Goal: Information Seeking & Learning: Learn about a topic

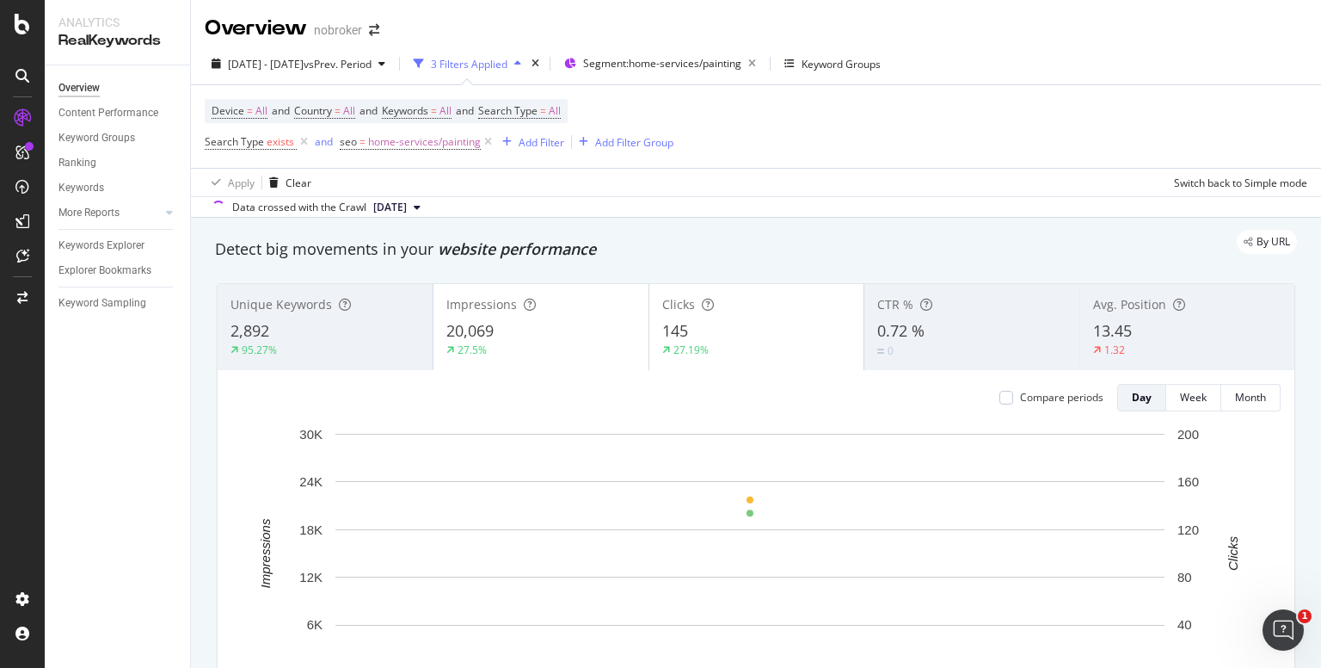
click at [819, 182] on div "Apply Clear Switch back to Simple mode" at bounding box center [756, 182] width 1130 height 28
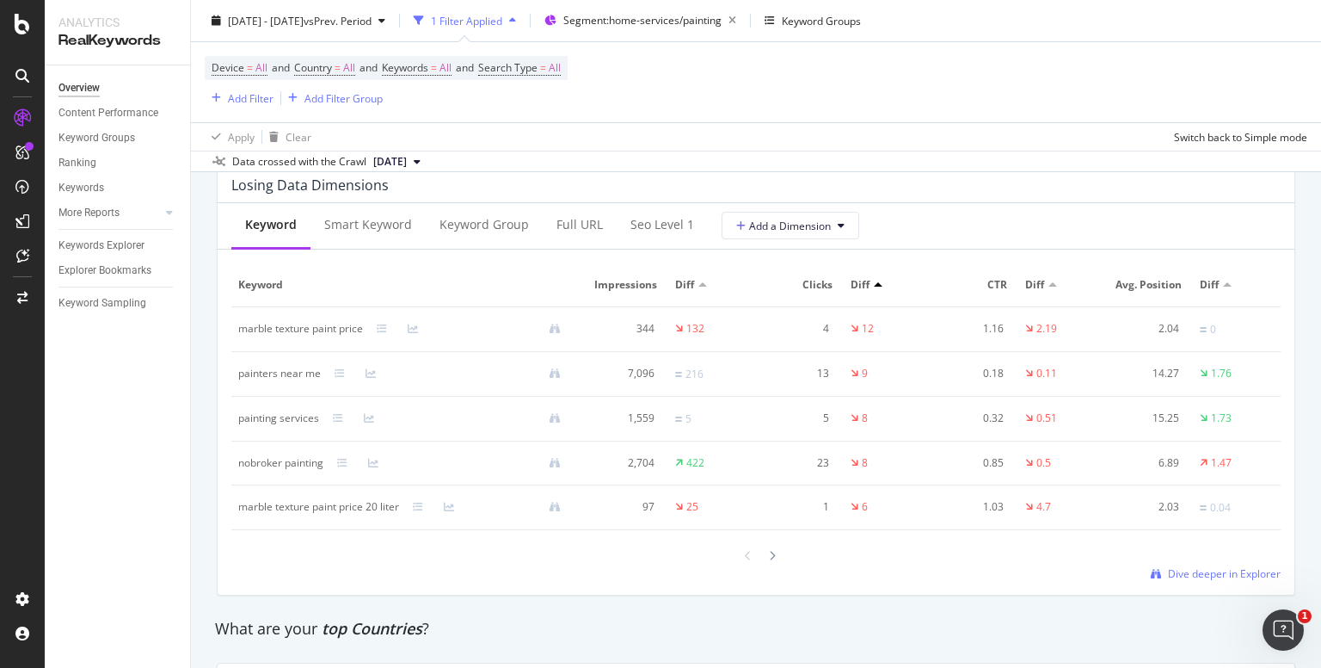
scroll to position [2054, 0]
click at [810, 370] on div "13" at bounding box center [796, 372] width 66 height 15
click at [816, 372] on div "13" at bounding box center [796, 372] width 66 height 15
click at [259, 374] on div "painters near me" at bounding box center [279, 372] width 83 height 15
drag, startPoint x: 259, startPoint y: 374, endPoint x: 310, endPoint y: 383, distance: 51.5
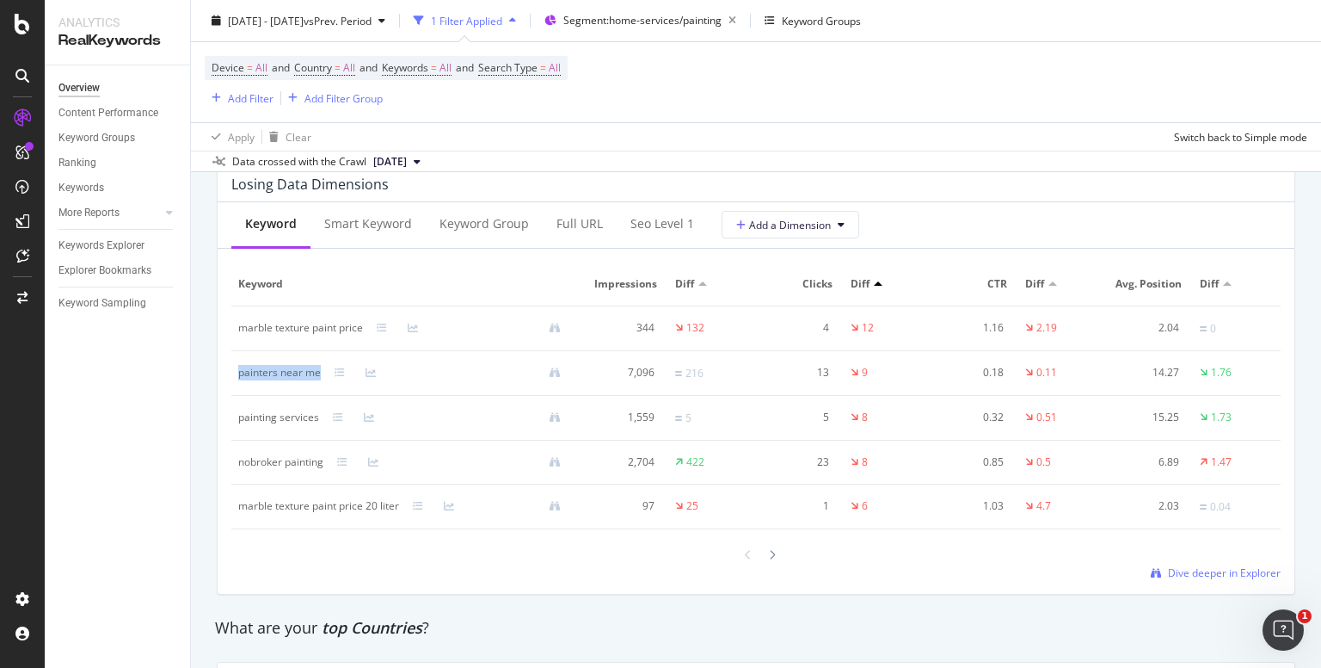
click at [310, 383] on td "painters near me" at bounding box center [406, 373] width 350 height 45
click at [252, 416] on div "painting services" at bounding box center [278, 417] width 81 height 15
drag, startPoint x: 252, startPoint y: 416, endPoint x: 294, endPoint y: 415, distance: 42.2
click at [294, 415] on div "painting services" at bounding box center [278, 417] width 81 height 15
click at [249, 375] on div "painters near me" at bounding box center [279, 372] width 83 height 15
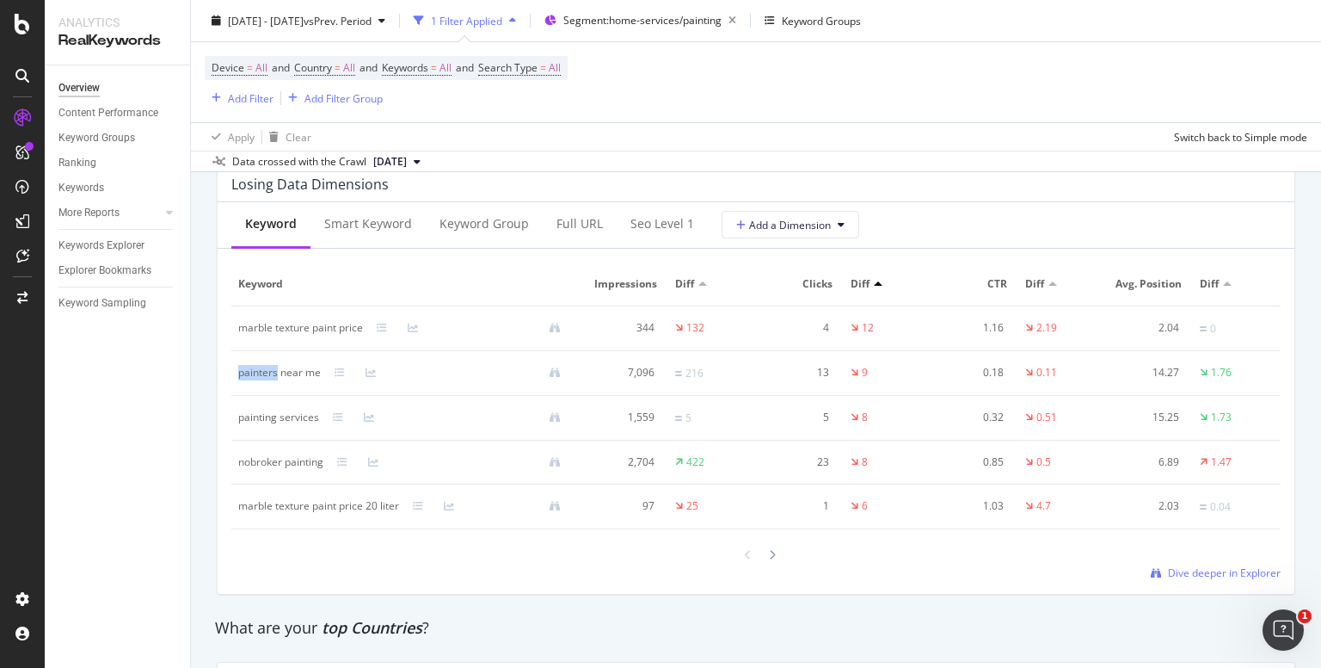
drag, startPoint x: 249, startPoint y: 375, endPoint x: 272, endPoint y: 376, distance: 23.2
click at [272, 376] on div "painters near me" at bounding box center [279, 372] width 83 height 15
click at [816, 370] on div "13" at bounding box center [796, 372] width 66 height 15
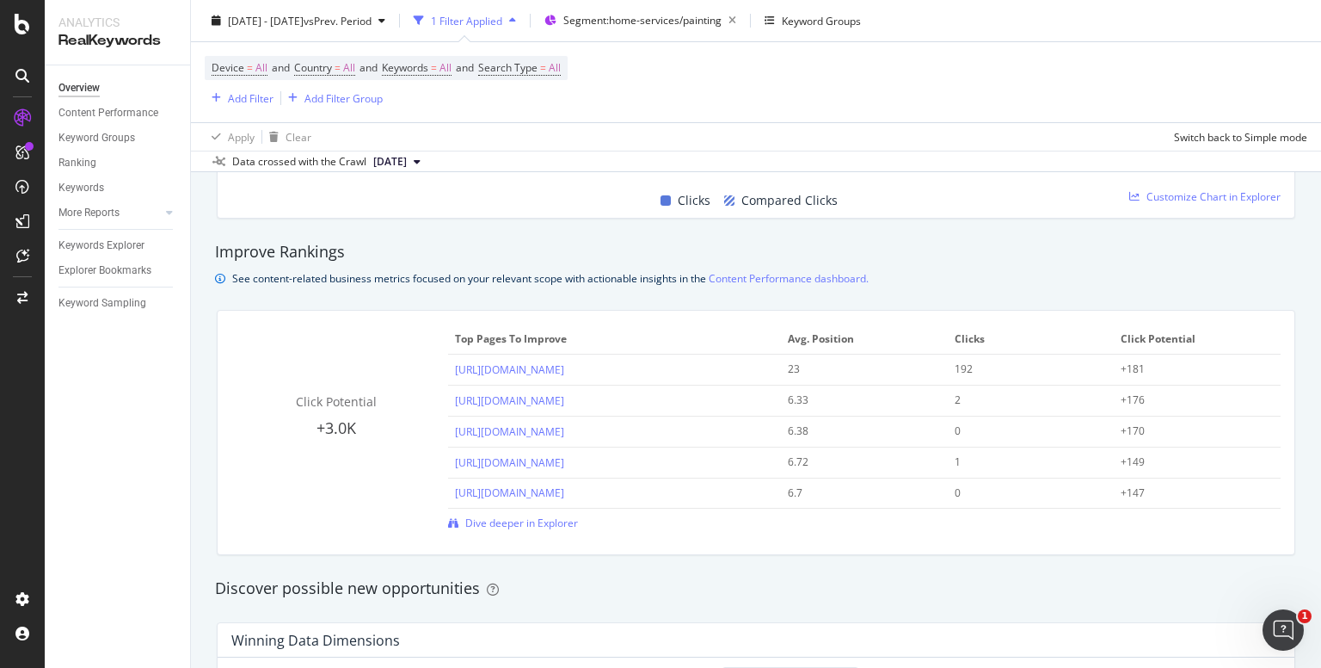
scroll to position [1105, 0]
click at [790, 459] on div "6.72" at bounding box center [857, 463] width 138 height 15
click at [516, 520] on span "Dive deeper in Explorer" at bounding box center [521, 524] width 113 height 15
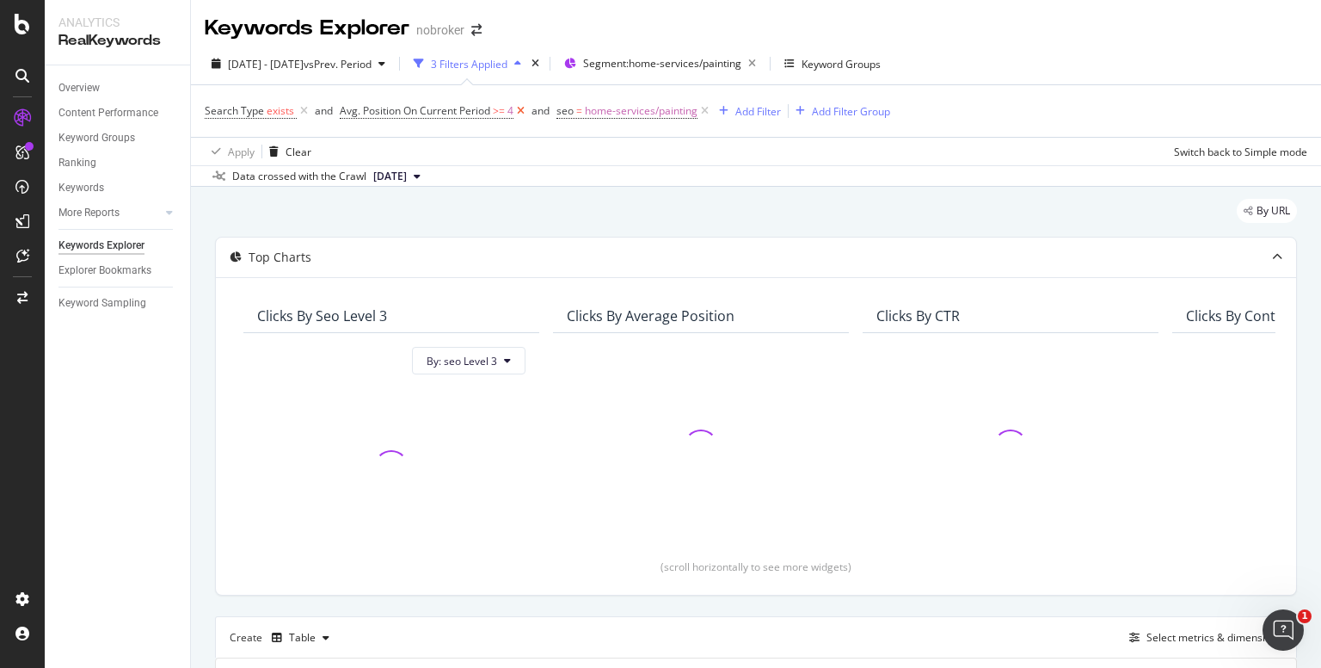
click at [518, 111] on icon at bounding box center [521, 110] width 15 height 17
click at [301, 111] on icon at bounding box center [304, 110] width 15 height 17
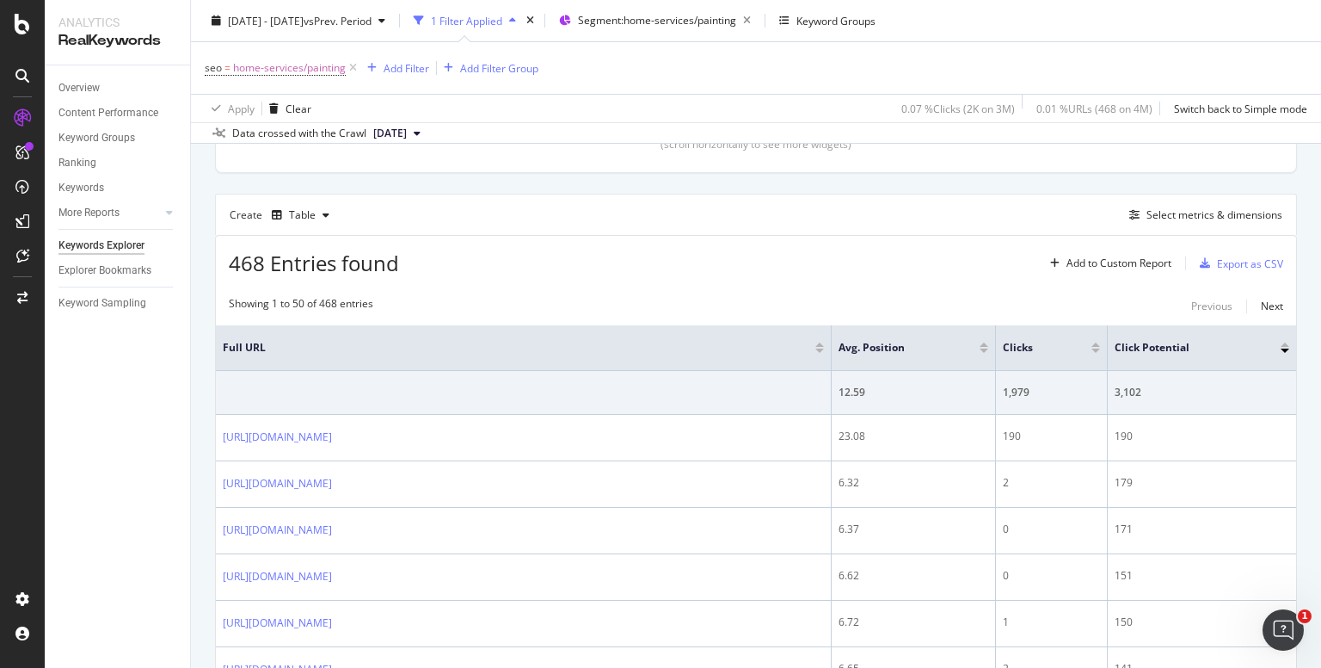
scroll to position [421, 0]
click at [1179, 218] on div "Select metrics & dimensions" at bounding box center [1215, 216] width 136 height 15
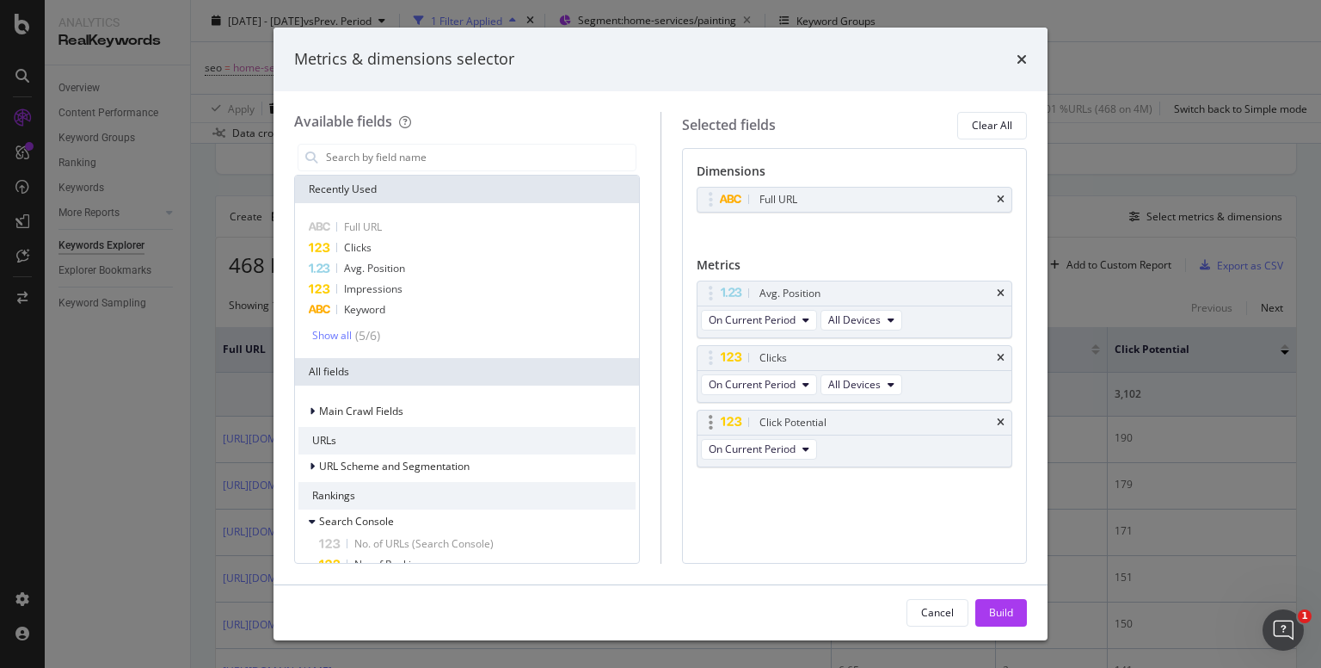
click at [992, 416] on div "Click Potential" at bounding box center [875, 422] width 238 height 17
click at [371, 245] on div "Clicks" at bounding box center [467, 247] width 337 height 21
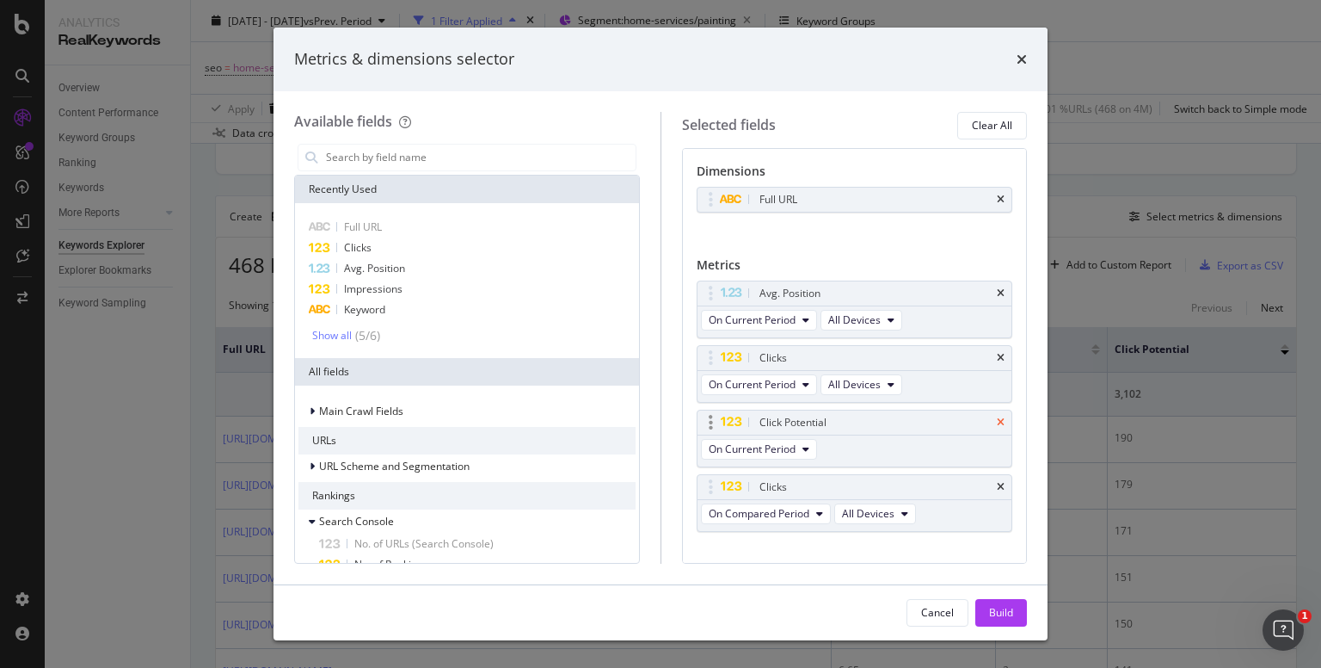
click at [997, 417] on icon "times" at bounding box center [1001, 422] width 8 height 10
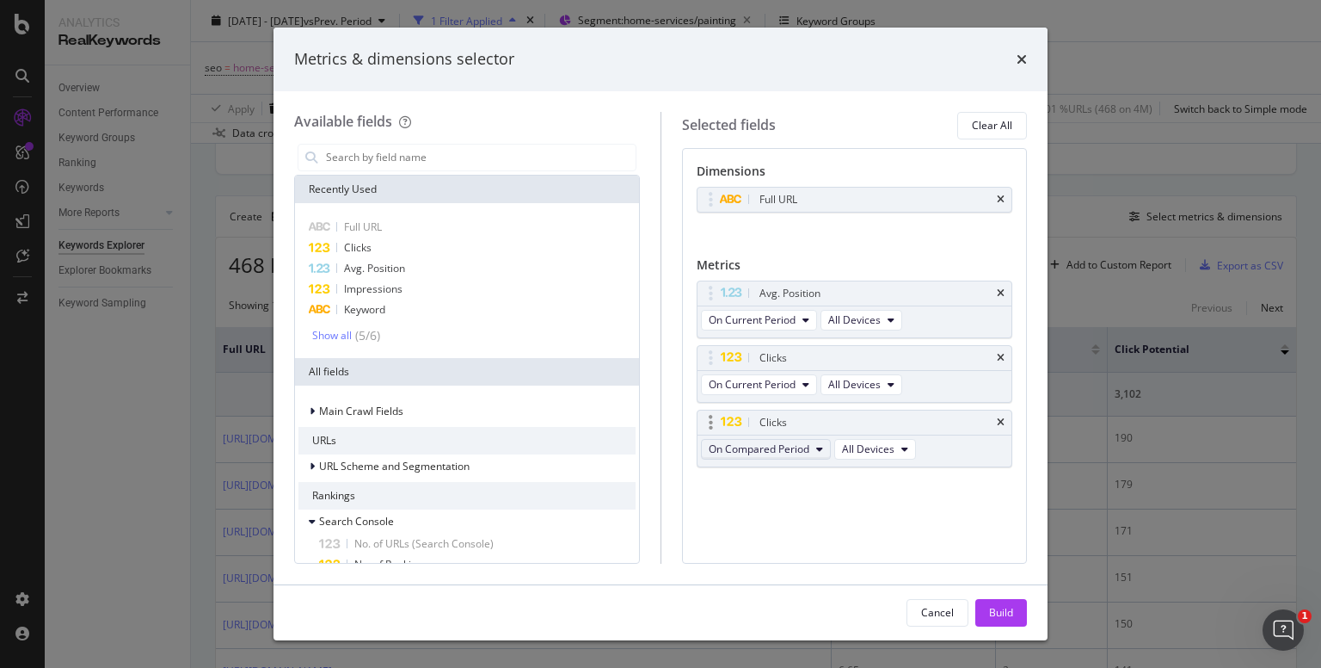
click at [802, 453] on span "On Compared Period" at bounding box center [759, 448] width 101 height 15
click at [794, 568] on span "Diff. between Periods - Value" at bounding box center [798, 573] width 166 height 15
click at [455, 262] on div "Avg. Position" at bounding box center [467, 268] width 337 height 21
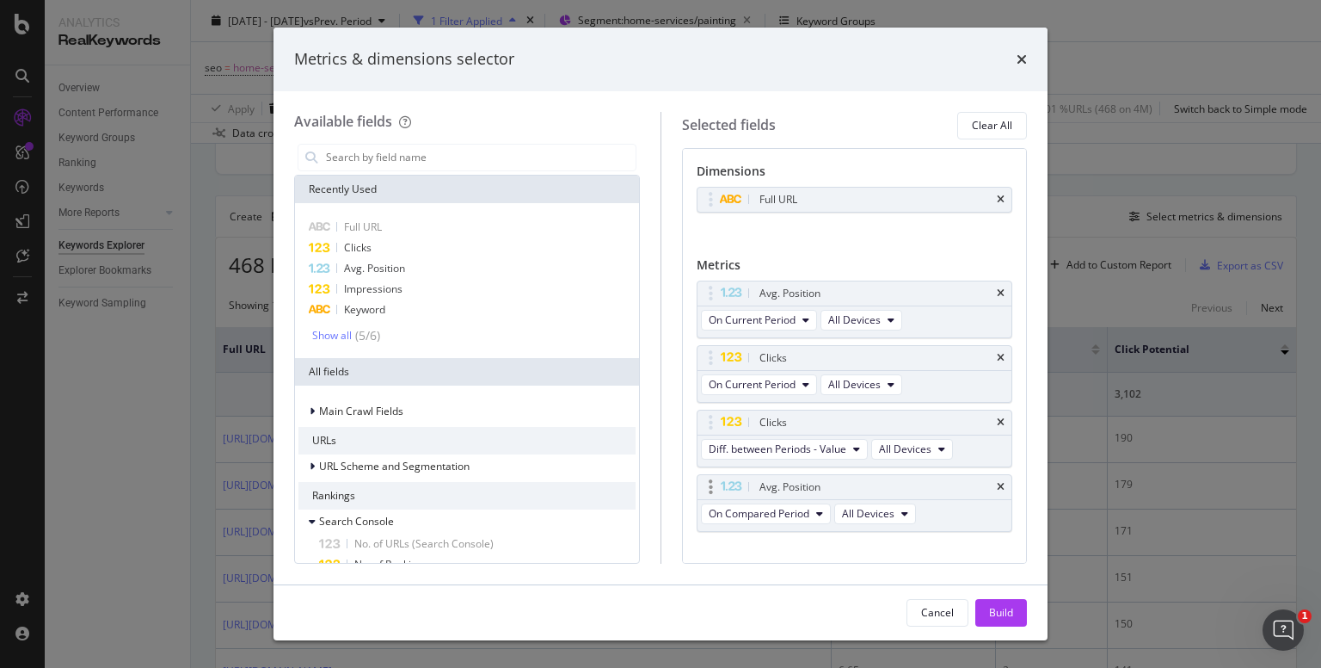
click at [796, 484] on div "Avg. Position" at bounding box center [790, 486] width 61 height 17
drag, startPoint x: 796, startPoint y: 484, endPoint x: 785, endPoint y: 369, distance: 115.8
click at [785, 369] on body "Analytics RealKeywords Overview Content Performance Keyword Groups Ranking Keyw…" at bounding box center [660, 334] width 1321 height 668
click at [794, 384] on span "On Compared Period" at bounding box center [759, 384] width 101 height 15
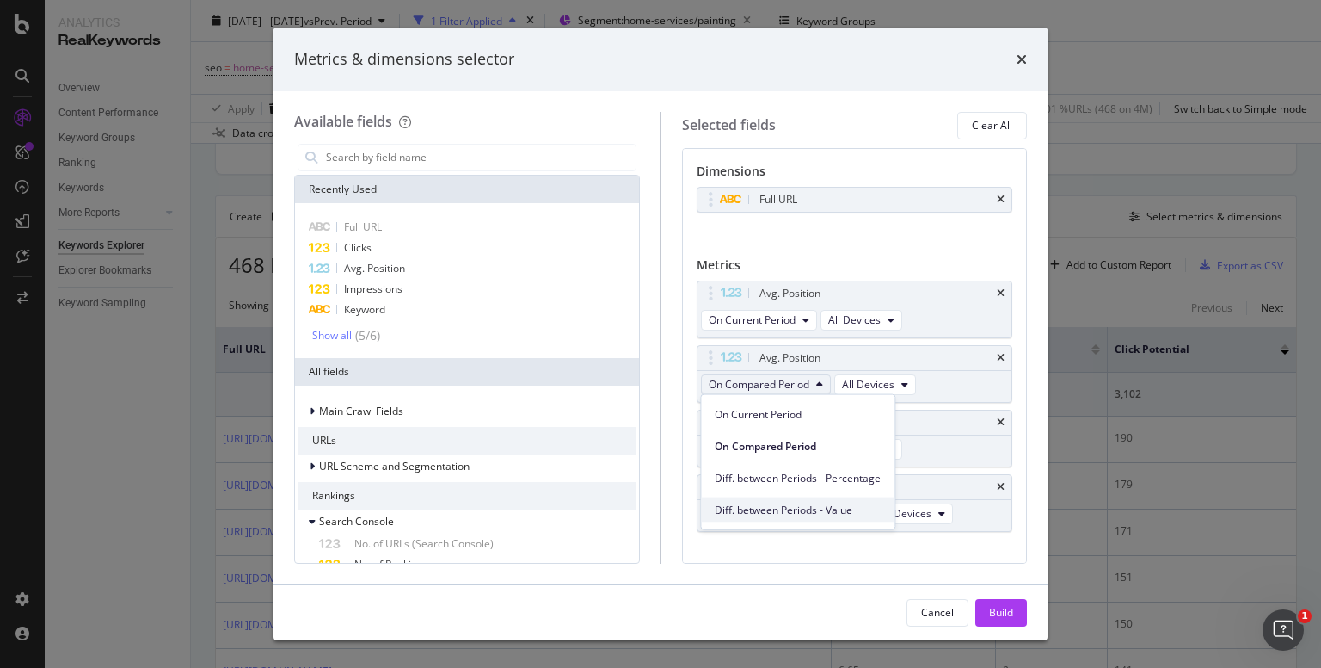
click at [778, 509] on span "Diff. between Periods - Value" at bounding box center [798, 509] width 166 height 15
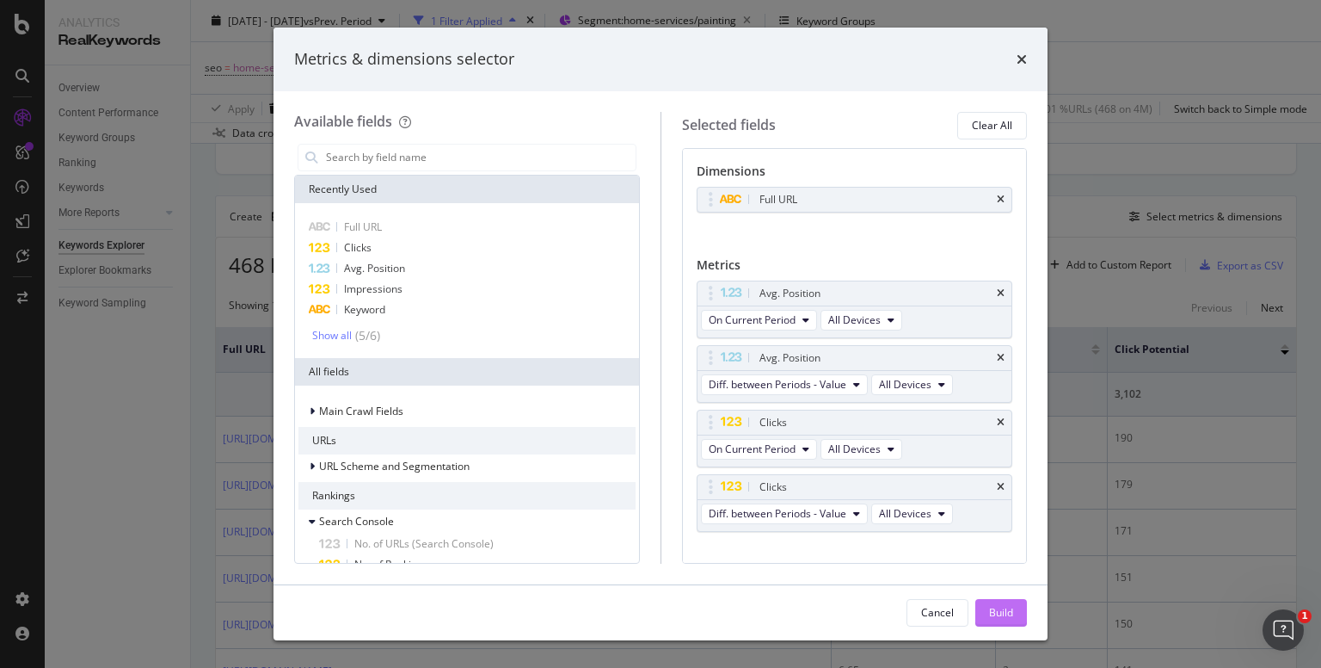
click at [987, 602] on button "Build" at bounding box center [1002, 613] width 52 height 28
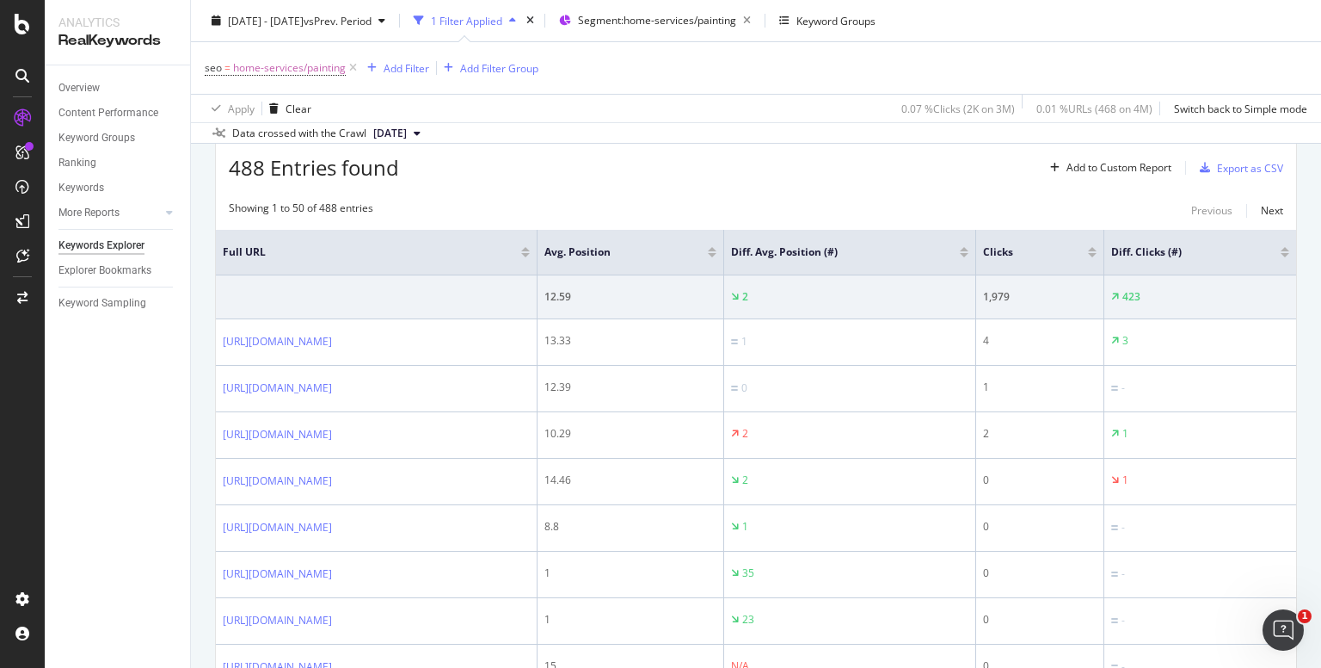
scroll to position [516, 0]
click at [969, 256] on div at bounding box center [964, 257] width 9 height 4
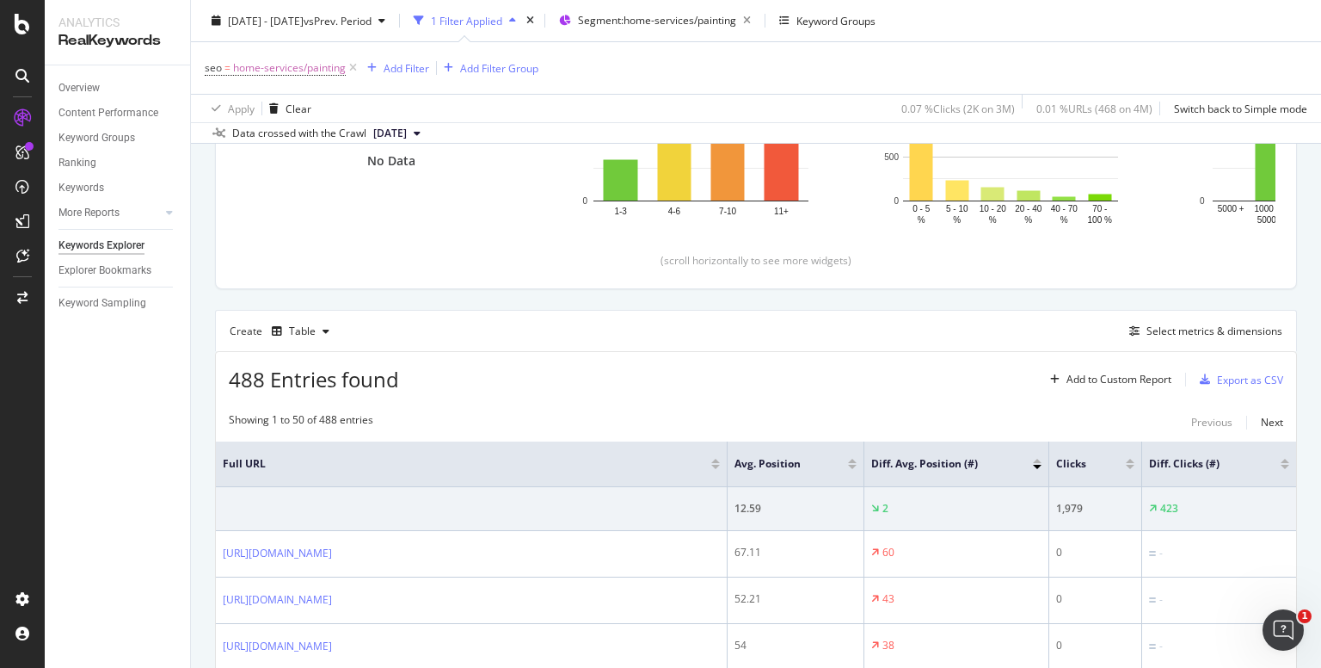
scroll to position [516, 0]
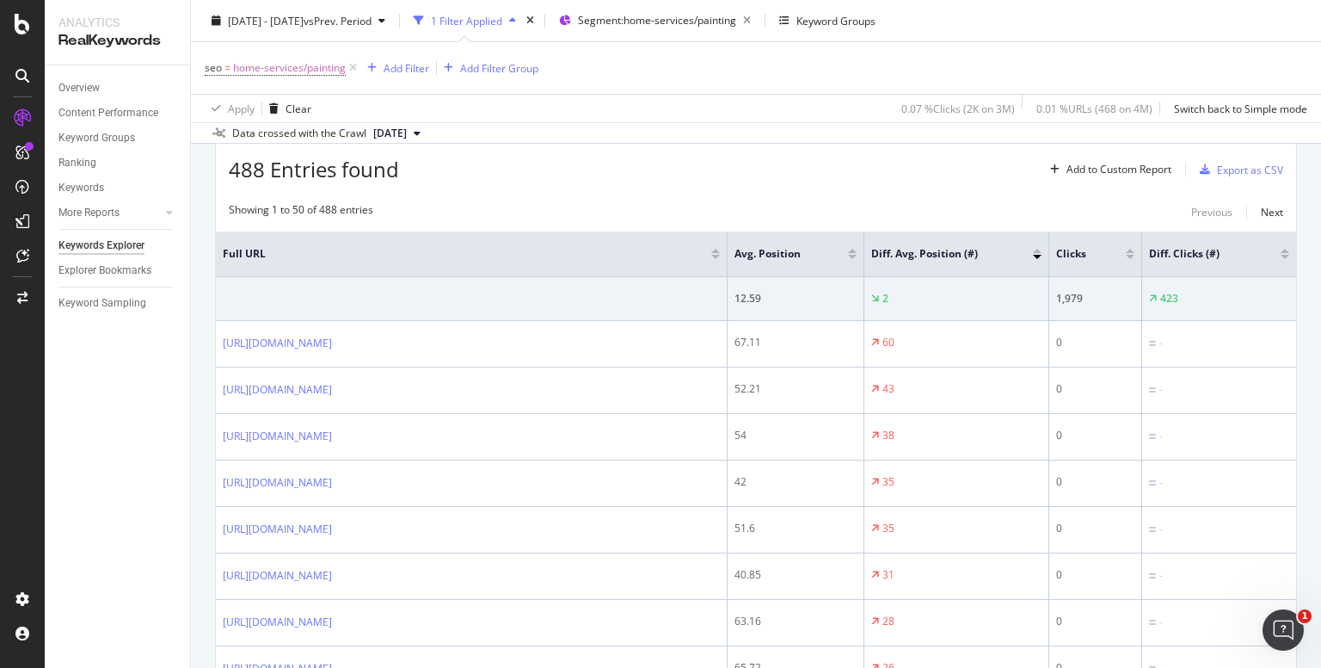
click at [1036, 249] on div at bounding box center [1037, 251] width 9 height 4
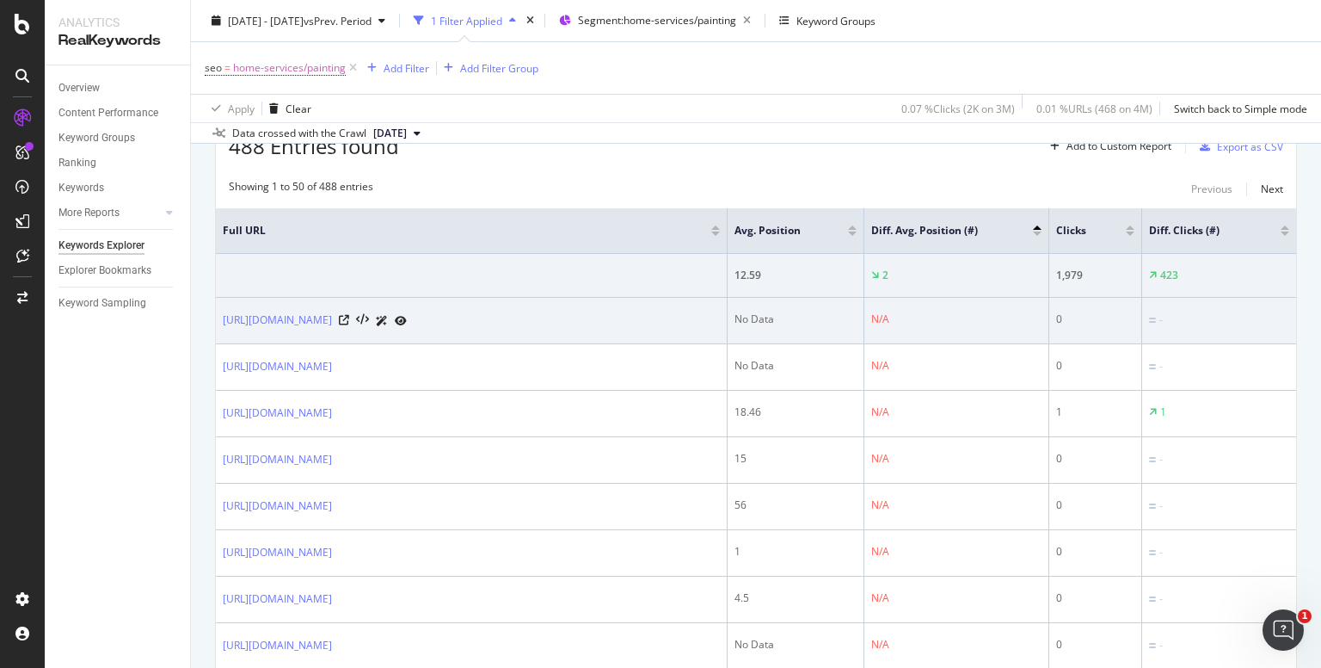
scroll to position [540, 0]
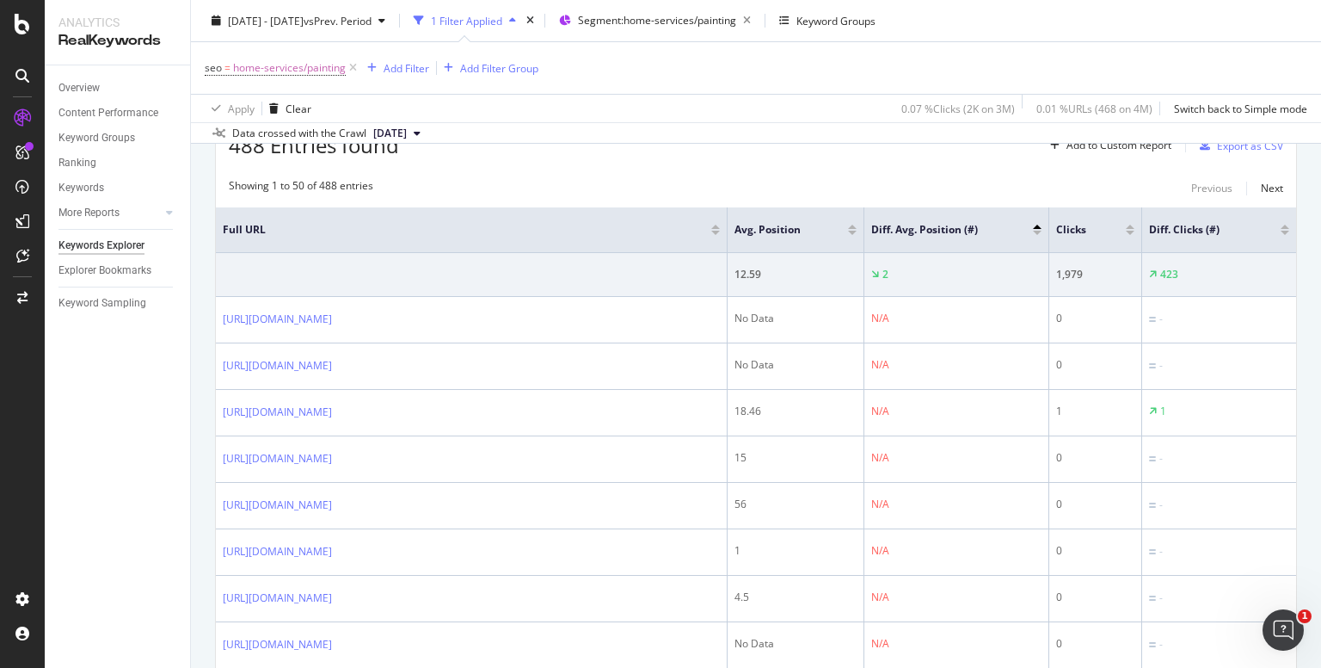
click at [1281, 231] on div at bounding box center [1285, 233] width 9 height 4
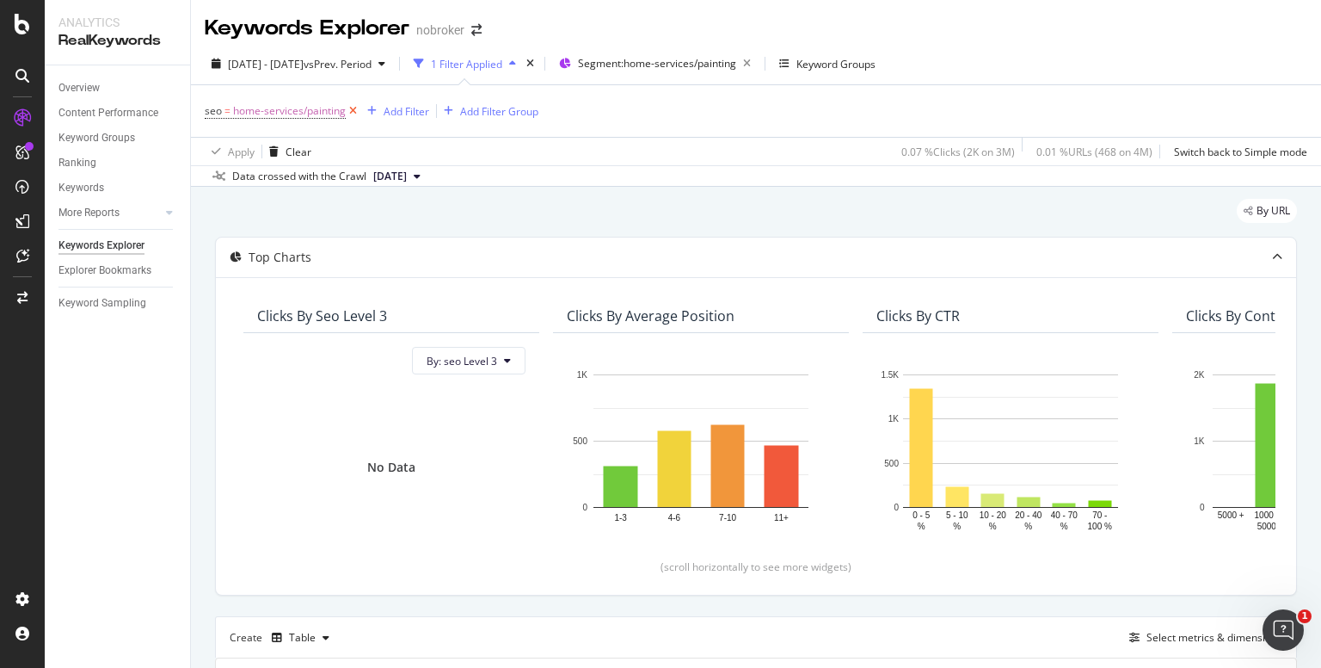
click at [356, 111] on icon at bounding box center [353, 110] width 15 height 17
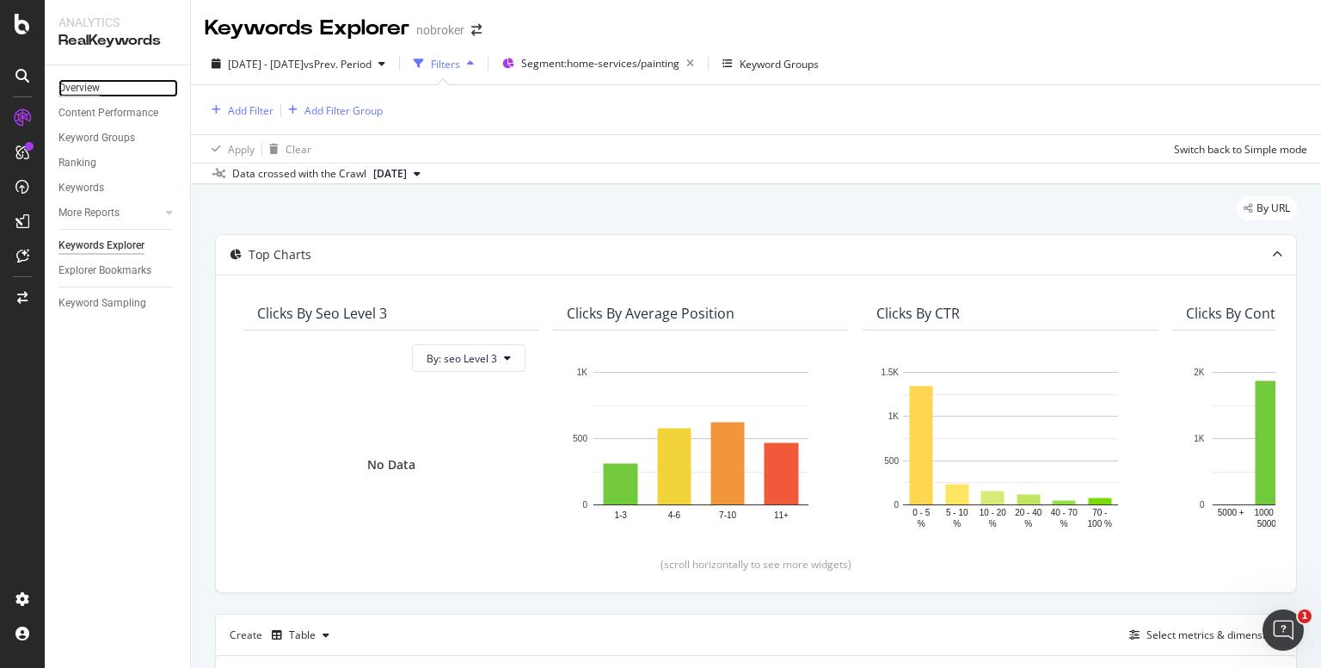
click at [89, 89] on div "Overview" at bounding box center [79, 88] width 41 height 18
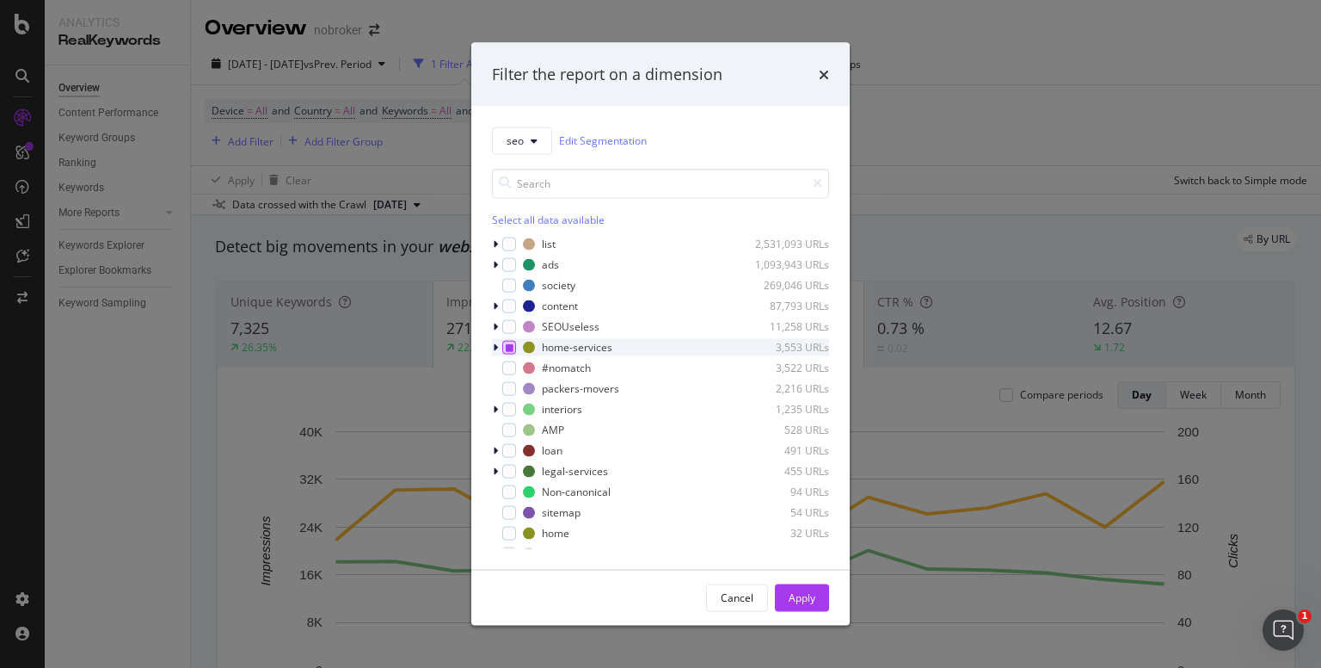
click at [506, 344] on icon "modal" at bounding box center [510, 346] width 8 height 9
click at [497, 305] on icon "modal" at bounding box center [495, 305] width 5 height 10
click at [520, 342] on div "modal" at bounding box center [520, 347] width 14 height 14
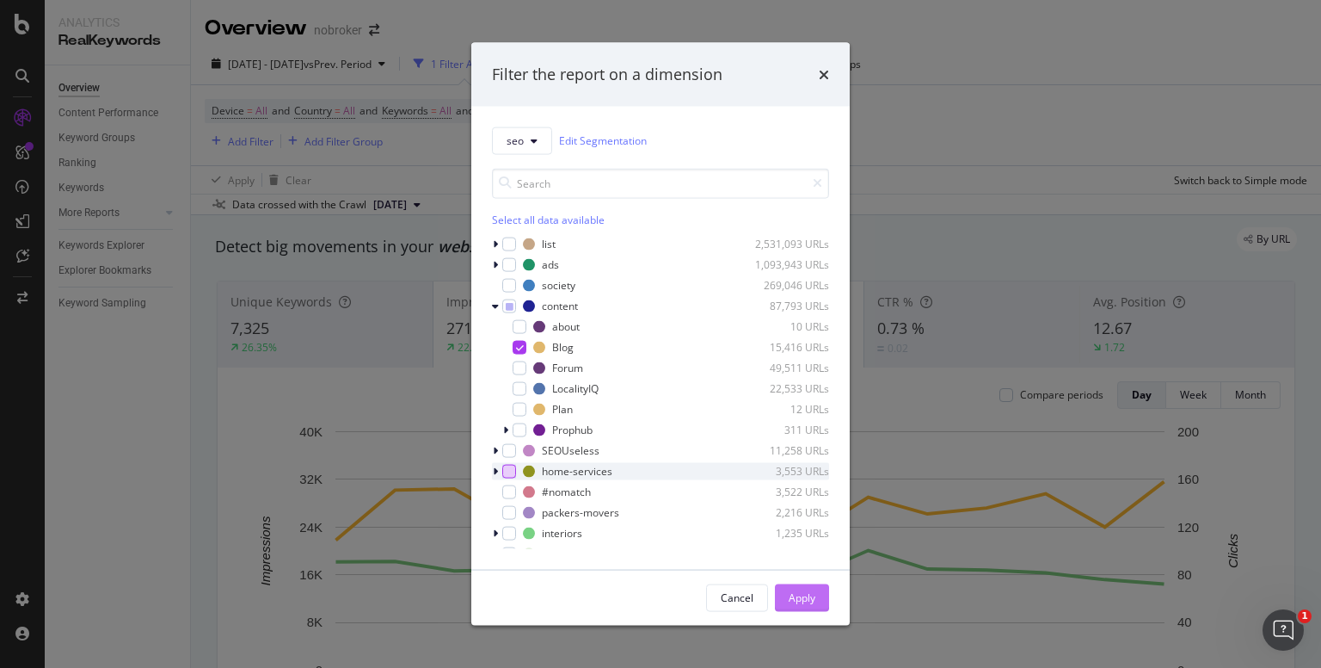
click at [801, 588] on div "Apply" at bounding box center [802, 597] width 27 height 26
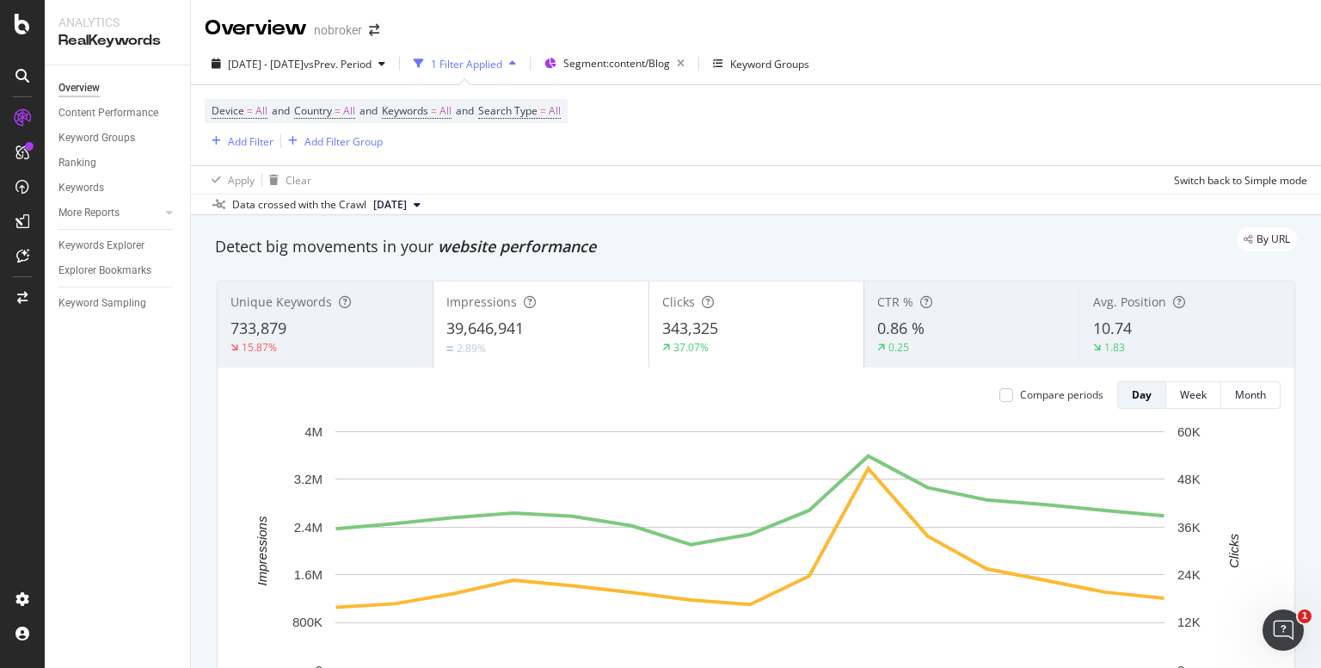
click at [689, 324] on span "343,325" at bounding box center [690, 327] width 56 height 21
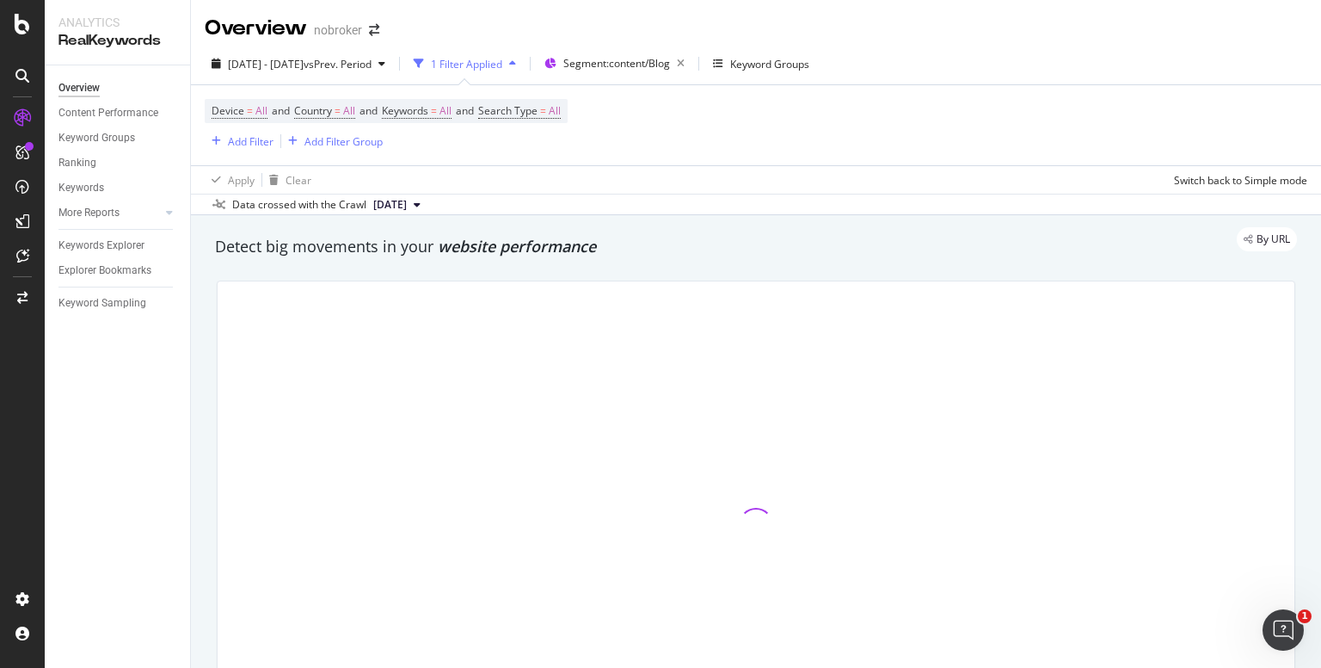
click at [689, 324] on div at bounding box center [756, 524] width 1077 height 487
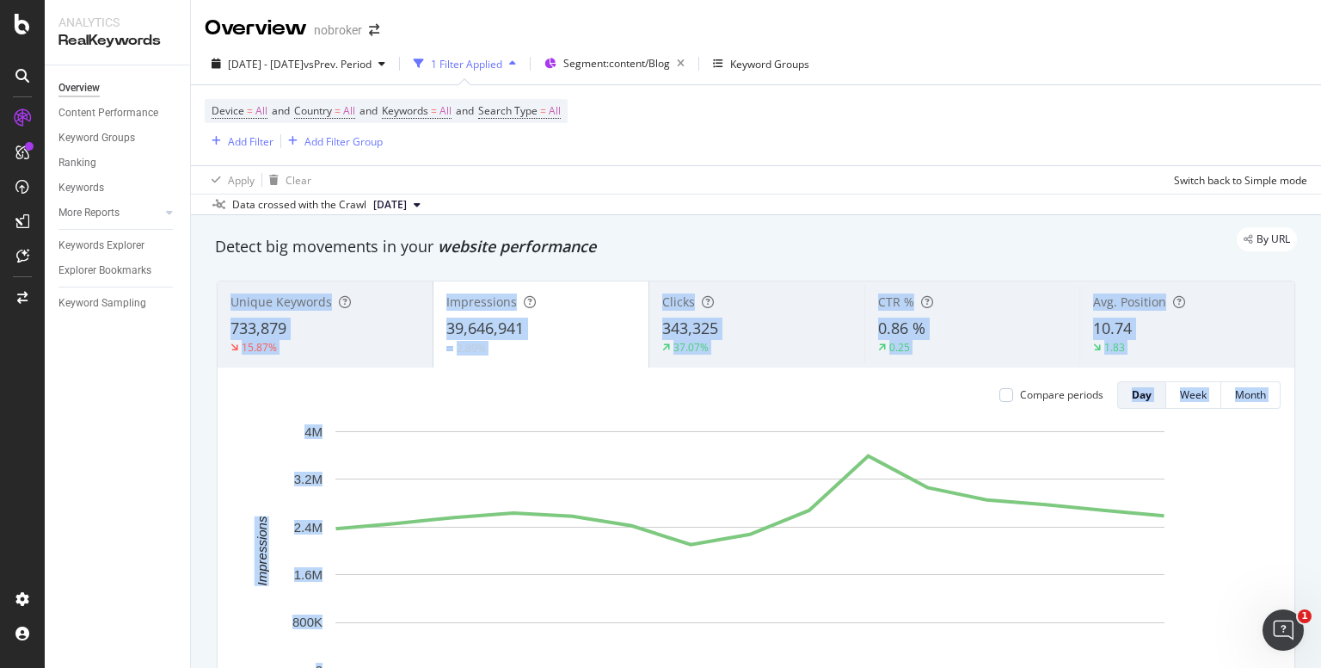
click at [689, 324] on span "343,325" at bounding box center [690, 327] width 56 height 21
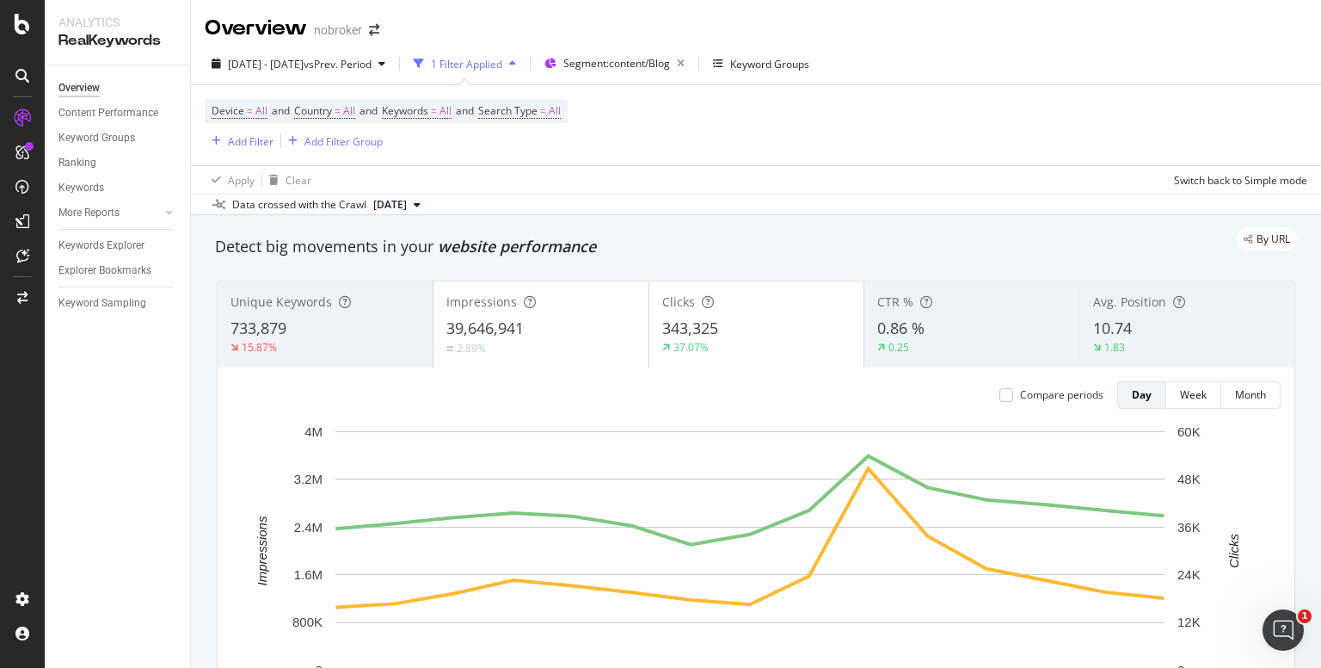
click at [692, 243] on div "By URL" at bounding box center [747, 239] width 1099 height 24
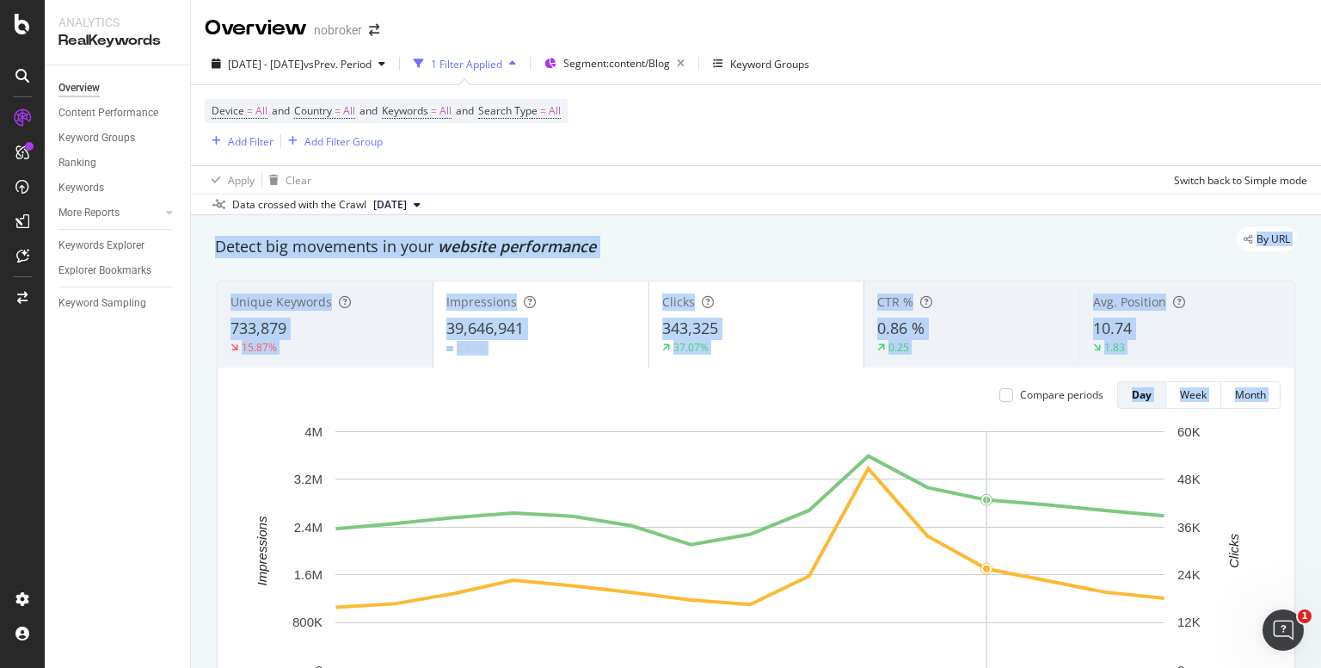
drag, startPoint x: 692, startPoint y: 243, endPoint x: 891, endPoint y: 574, distance: 386.7
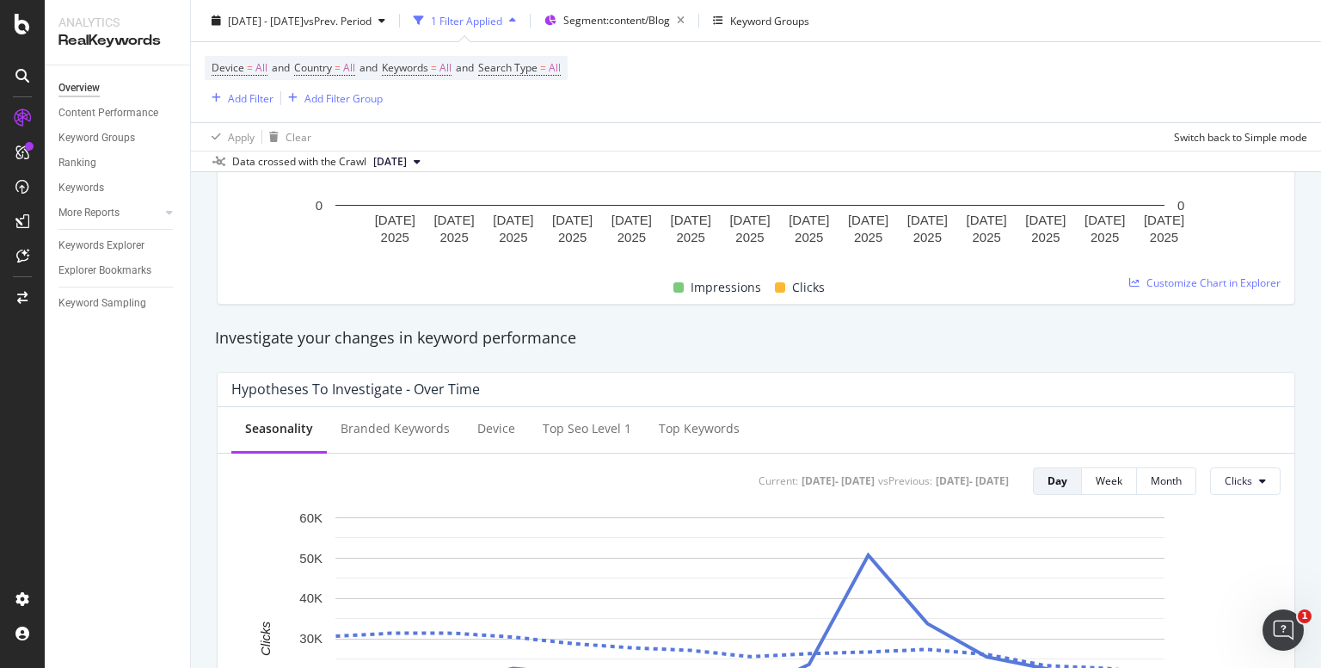
scroll to position [471, 0]
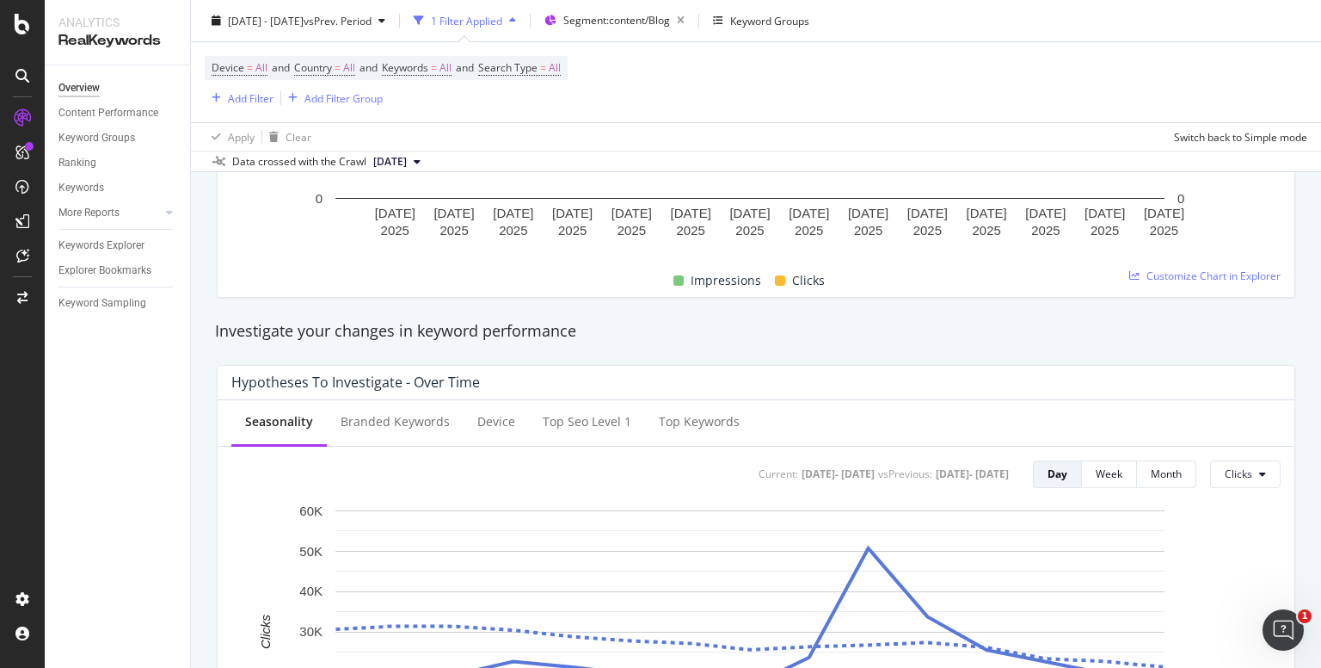
click at [694, 345] on div "Investigate your changes in keyword performance" at bounding box center [755, 331] width 1099 height 40
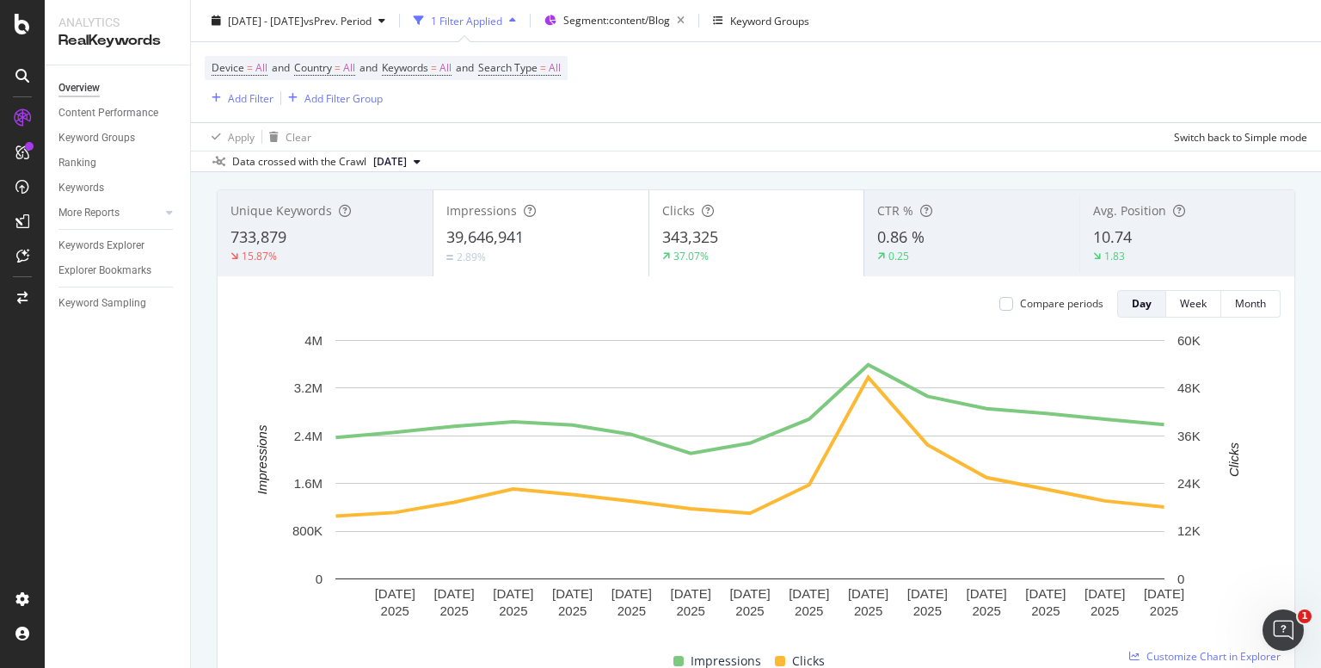
scroll to position [0, 0]
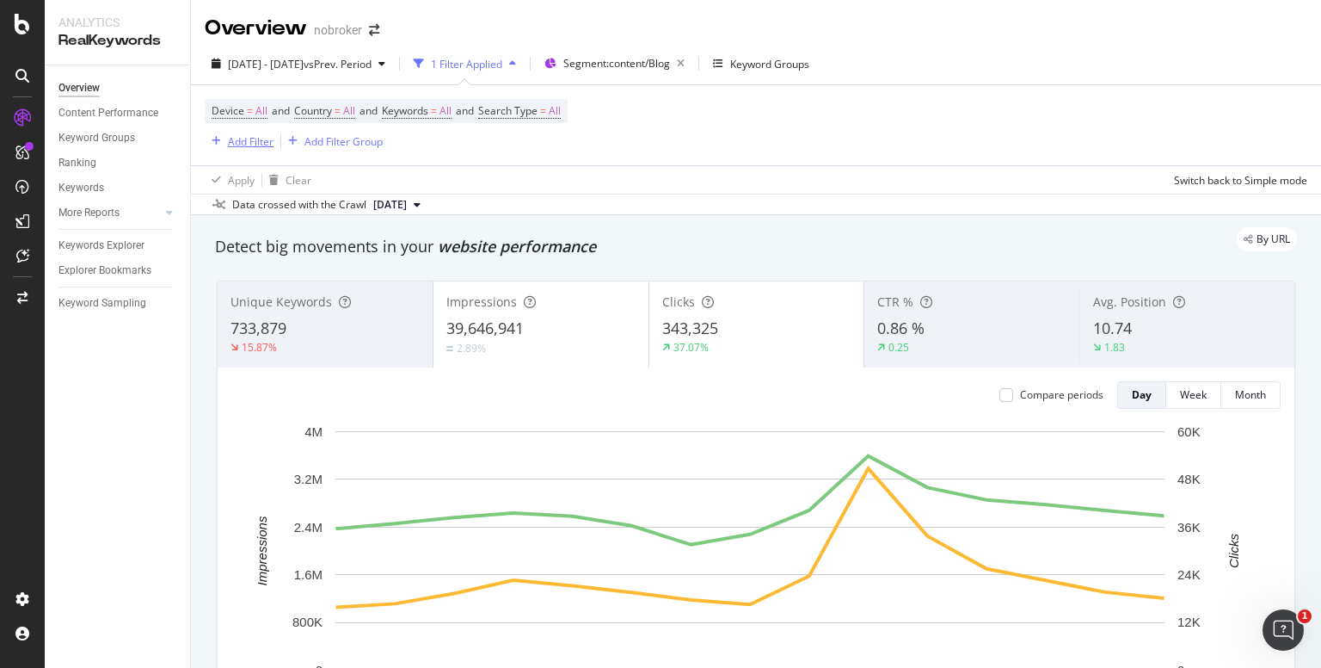
click at [251, 139] on div "Add Filter" at bounding box center [251, 141] width 46 height 15
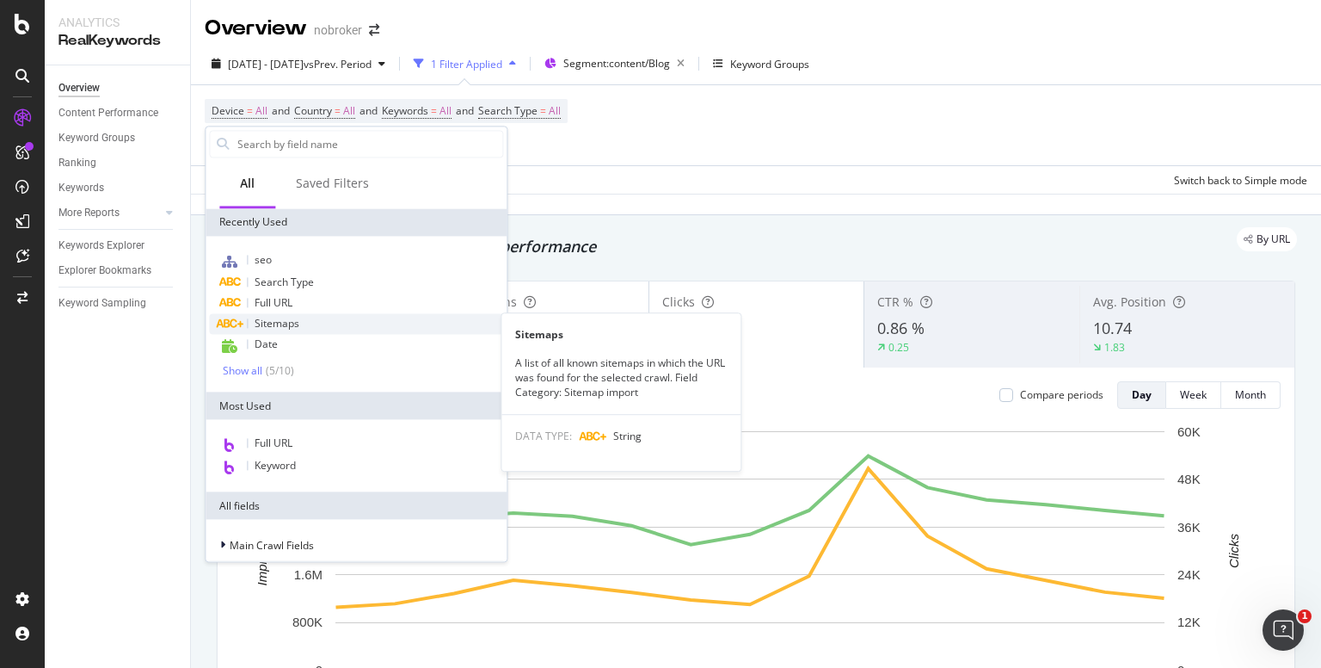
click at [287, 328] on span "Sitemaps" at bounding box center [277, 323] width 45 height 15
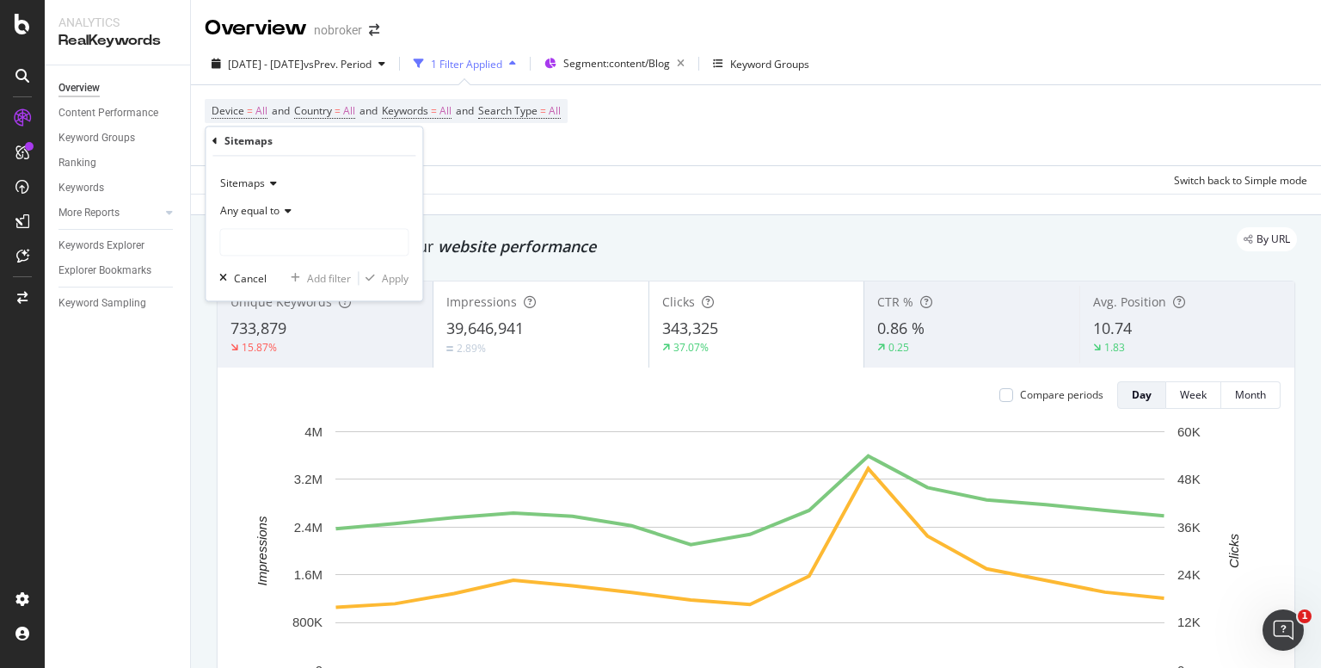
click at [227, 215] on span "Any equal to" at bounding box center [249, 211] width 59 height 15
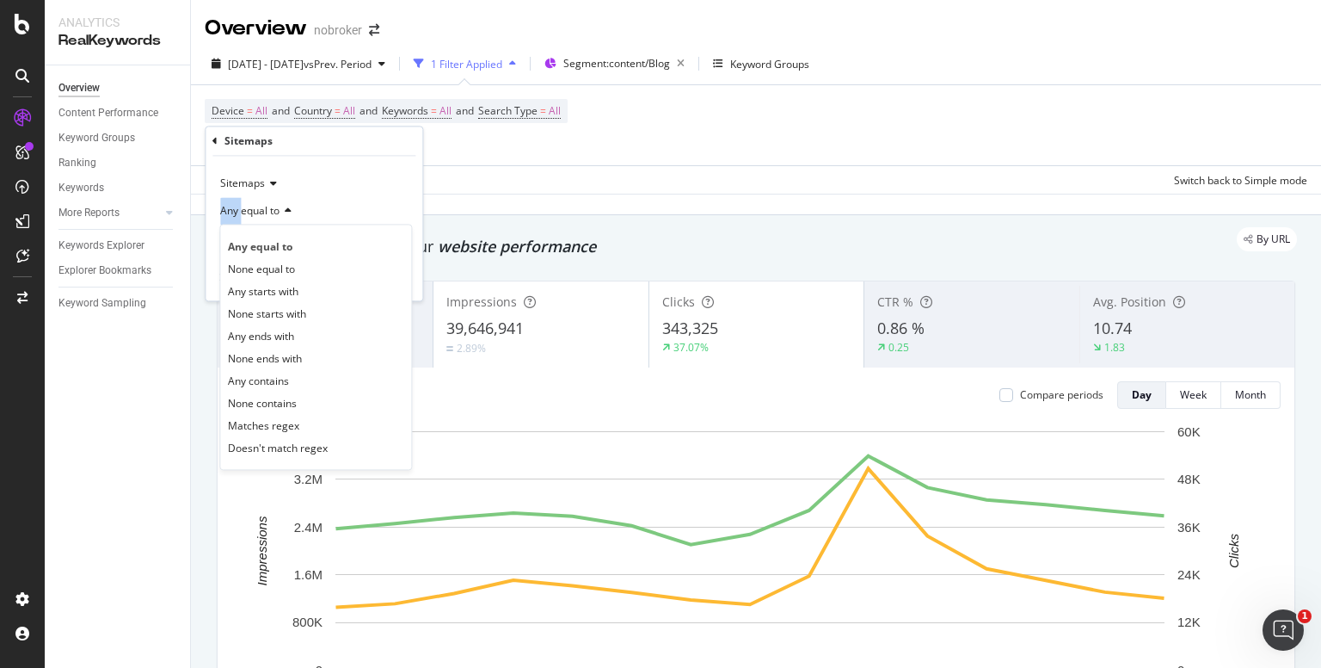
click at [227, 215] on span "Any equal to" at bounding box center [249, 211] width 59 height 15
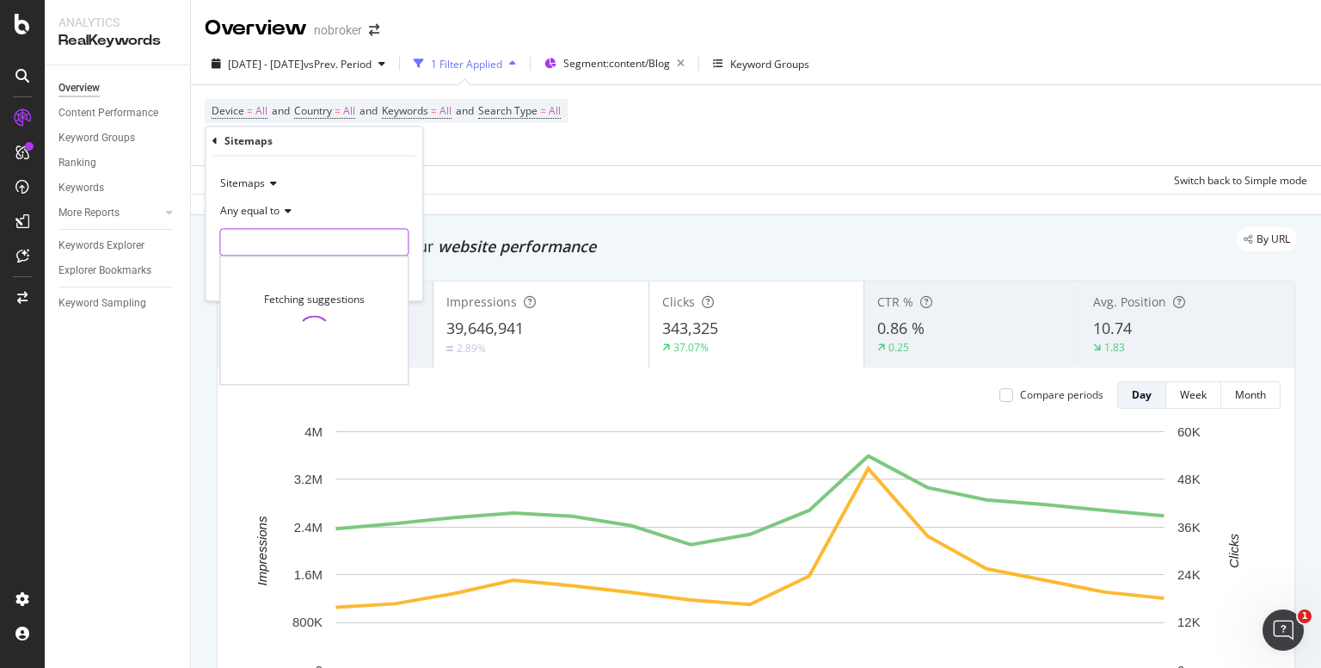
click at [289, 244] on input "text" at bounding box center [314, 243] width 188 height 28
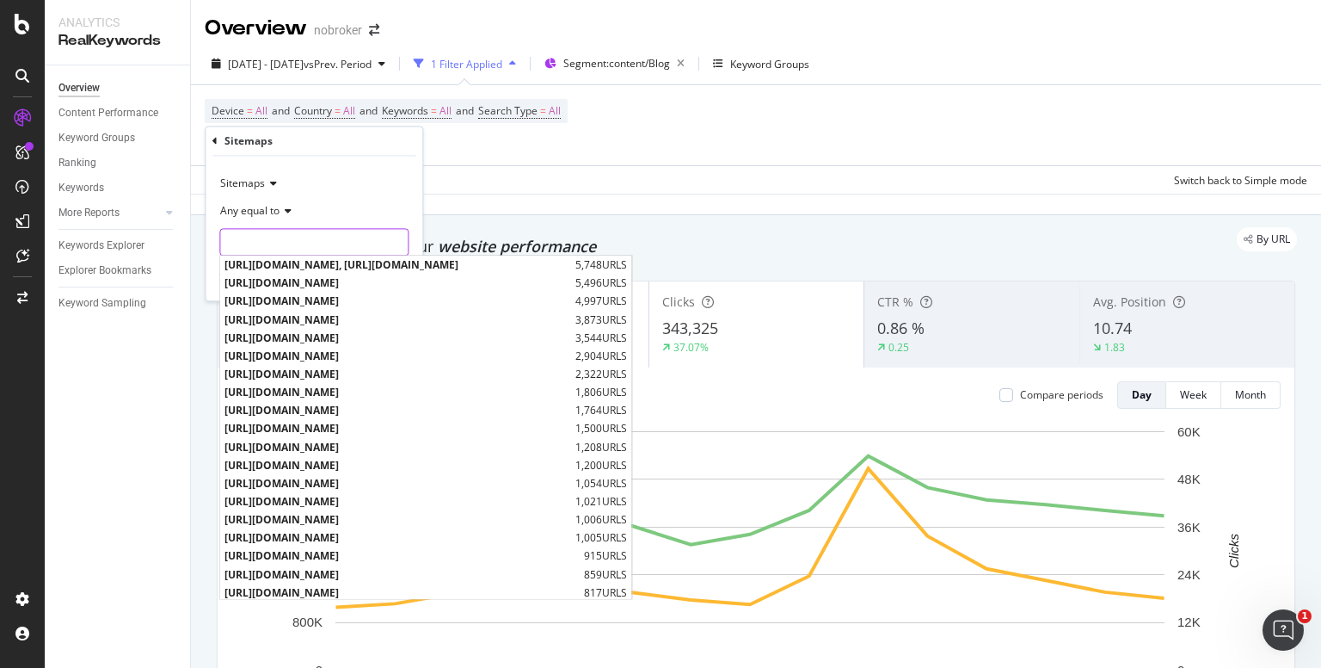
paste input "[URL][DOMAIN_NAME]"
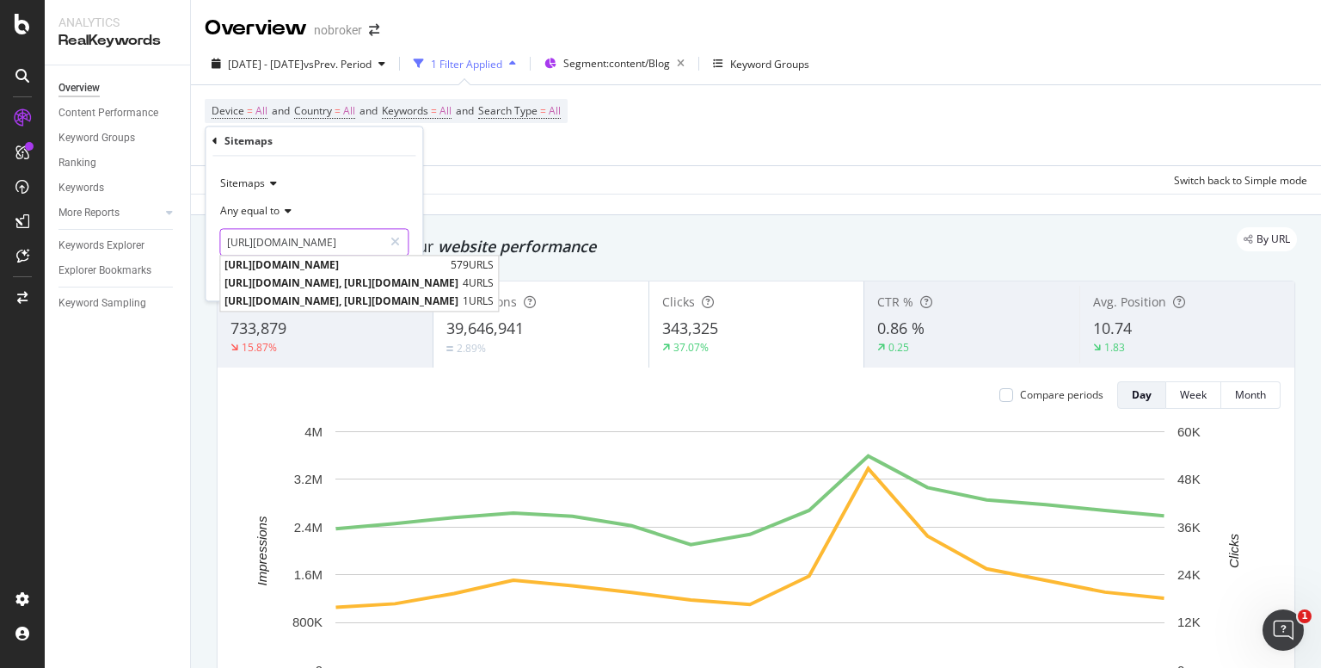
scroll to position [0, 169]
type input "[URL][DOMAIN_NAME]"
click at [339, 268] on span "[URL][DOMAIN_NAME]" at bounding box center [336, 265] width 222 height 15
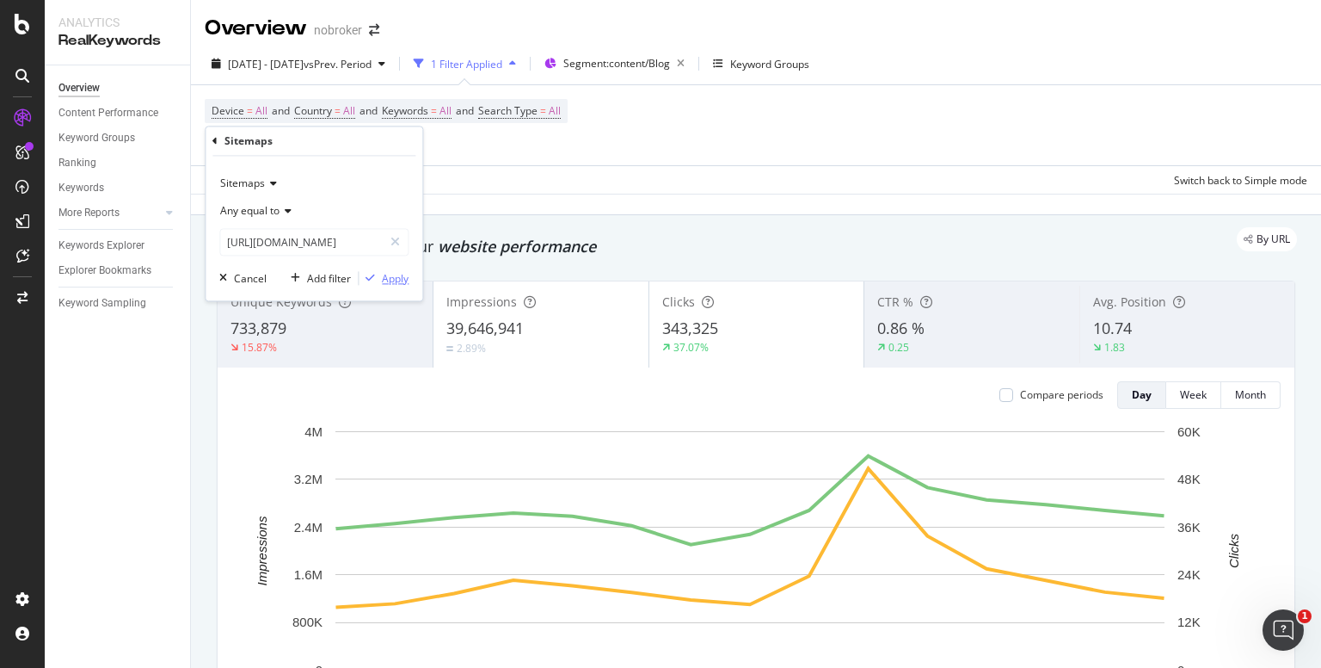
click at [375, 275] on div "button" at bounding box center [370, 279] width 23 height 10
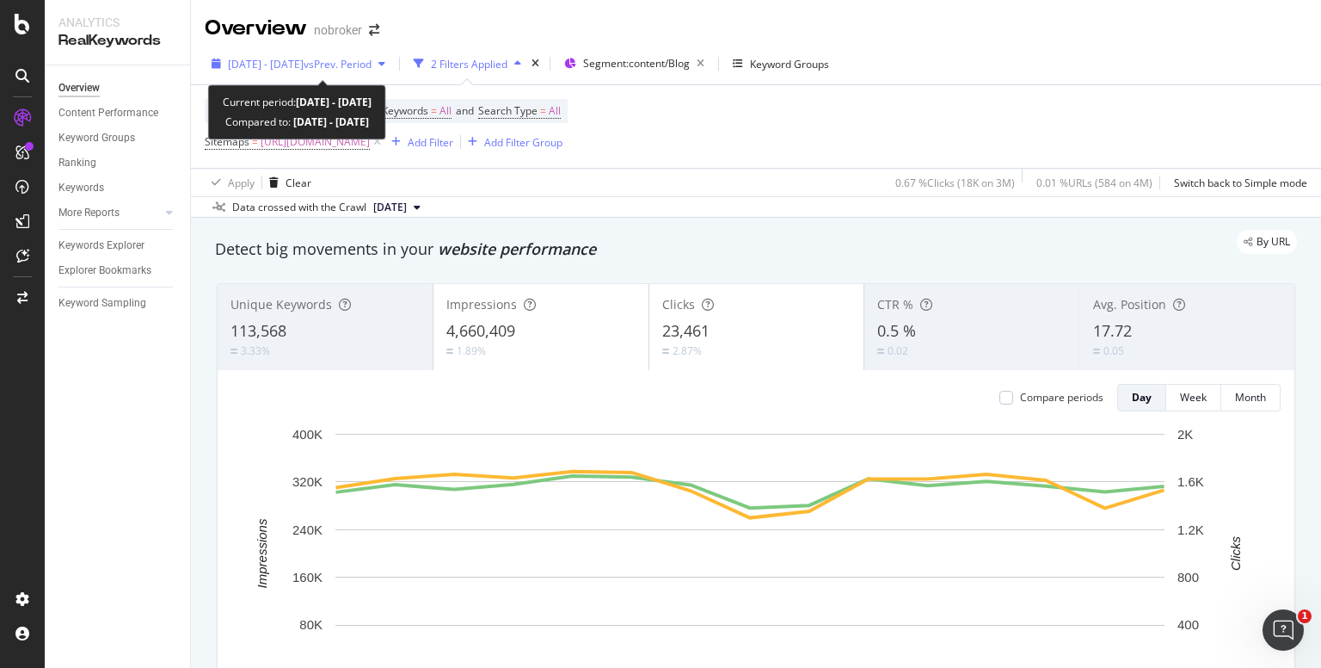
click at [372, 64] on span "vs Prev. Period" at bounding box center [338, 64] width 68 height 15
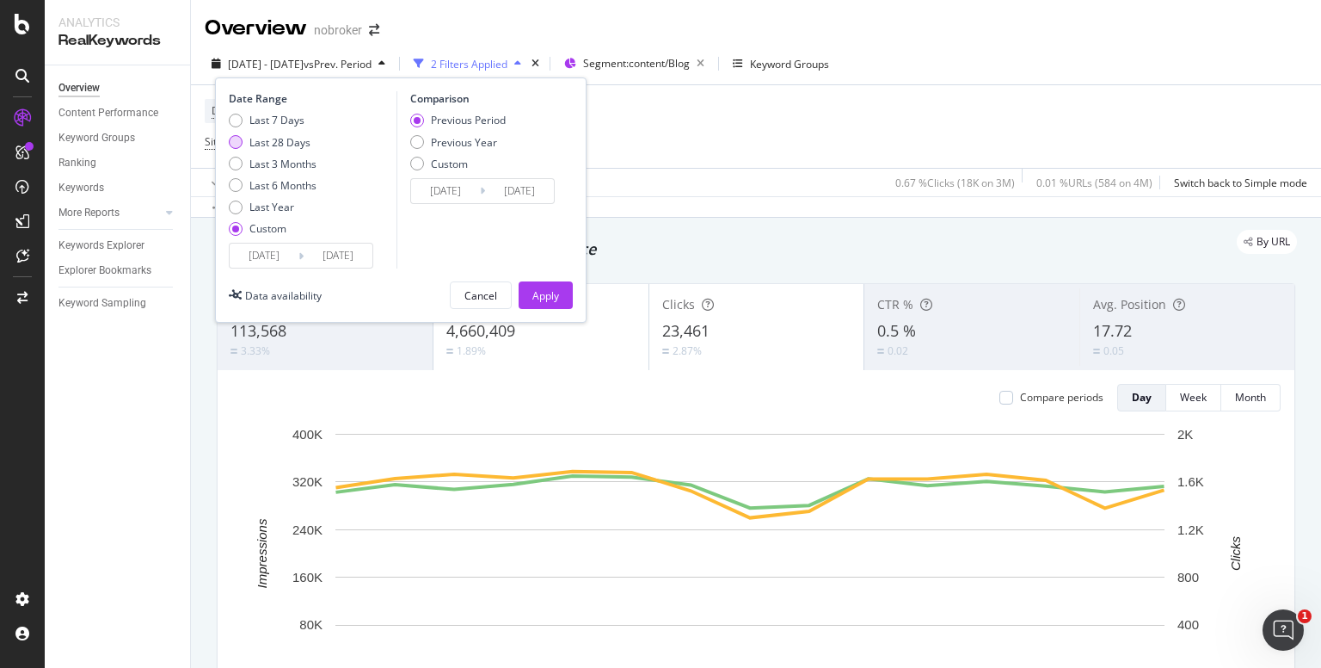
click at [234, 147] on div "Last 28 Days" at bounding box center [236, 142] width 14 height 14
type input "[DATE]"
click at [237, 167] on div "Last 3 Months" at bounding box center [236, 164] width 14 height 14
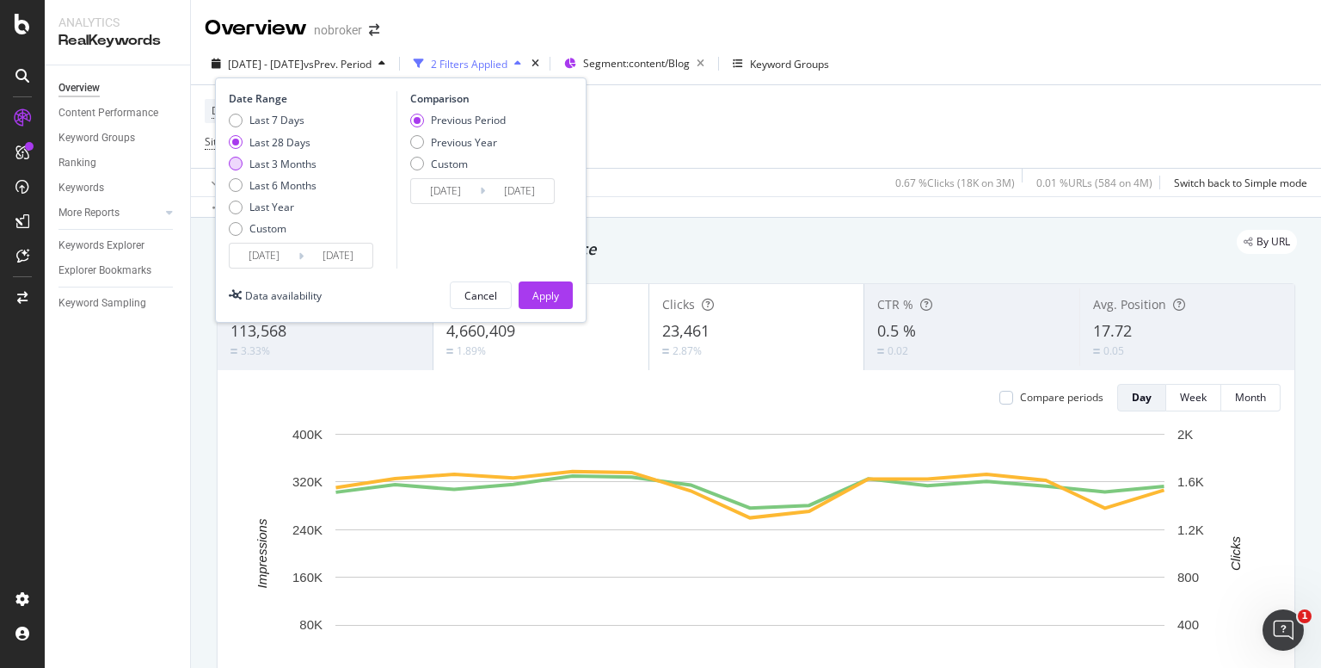
type input "[DATE]"
click at [232, 145] on div "Last 28 Days" at bounding box center [236, 142] width 14 height 14
type input "[DATE]"
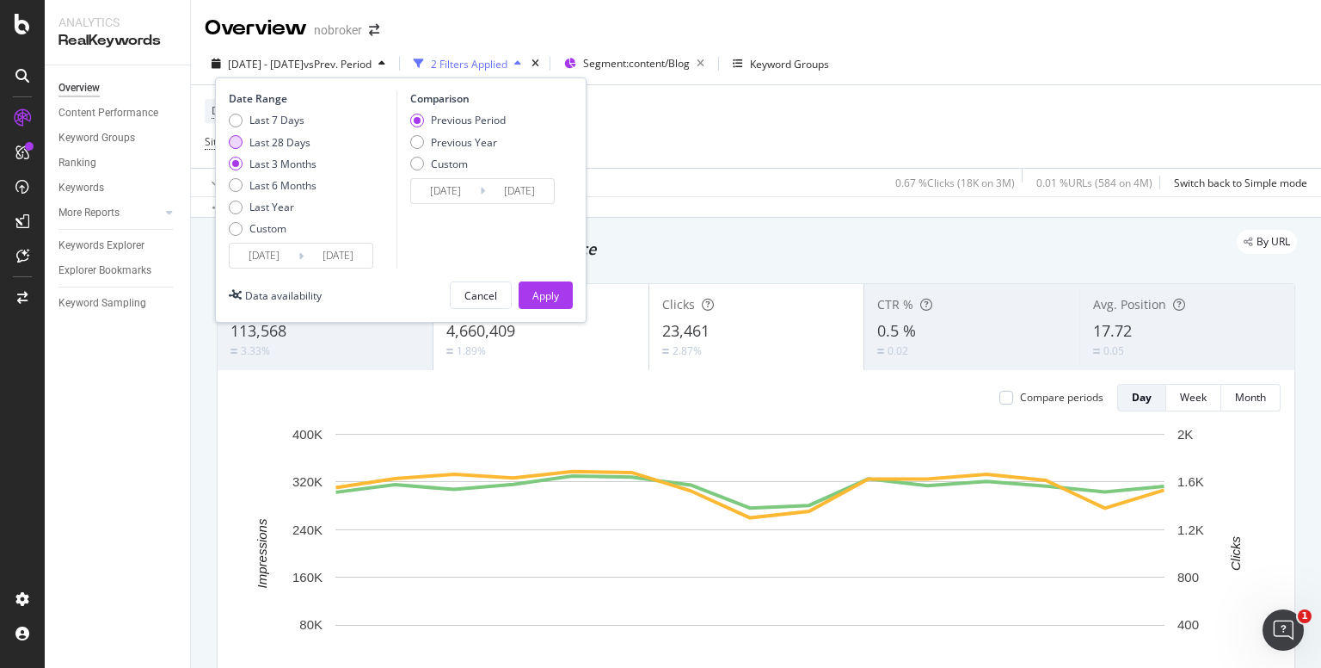
type input "[DATE]"
click at [557, 297] on div "Apply" at bounding box center [546, 295] width 27 height 15
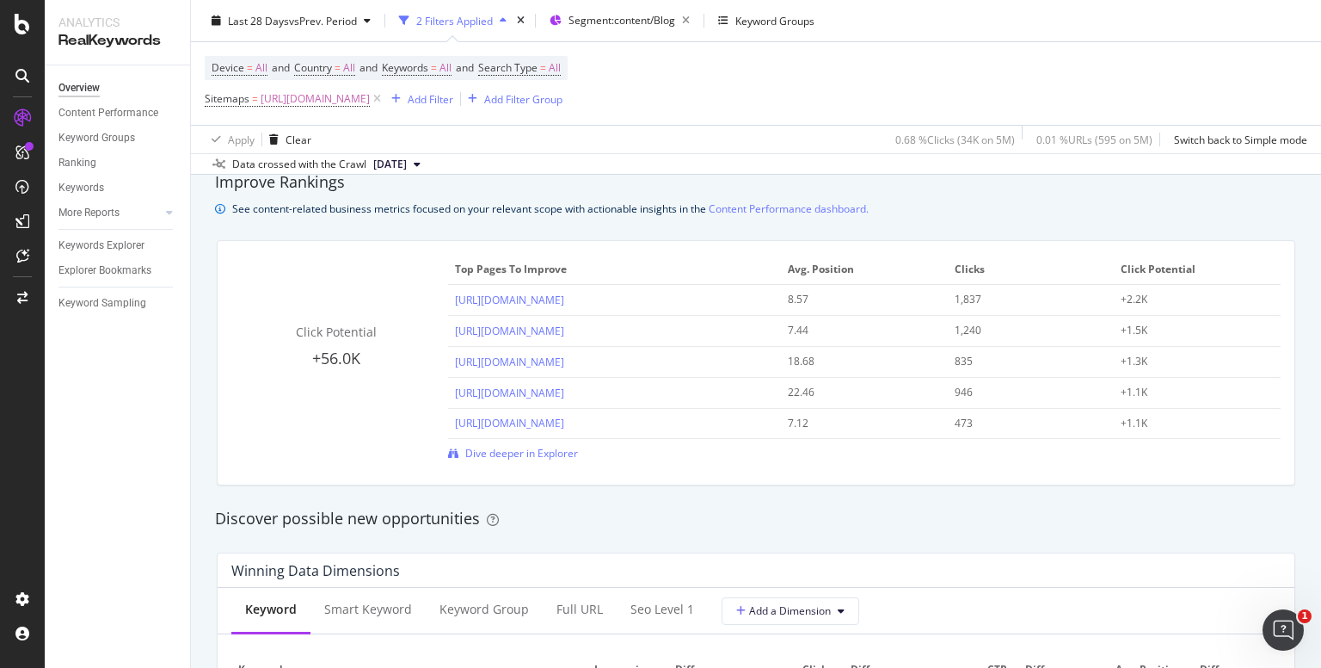
scroll to position [1180, 0]
click at [502, 455] on span "Dive deeper in Explorer" at bounding box center [521, 451] width 113 height 15
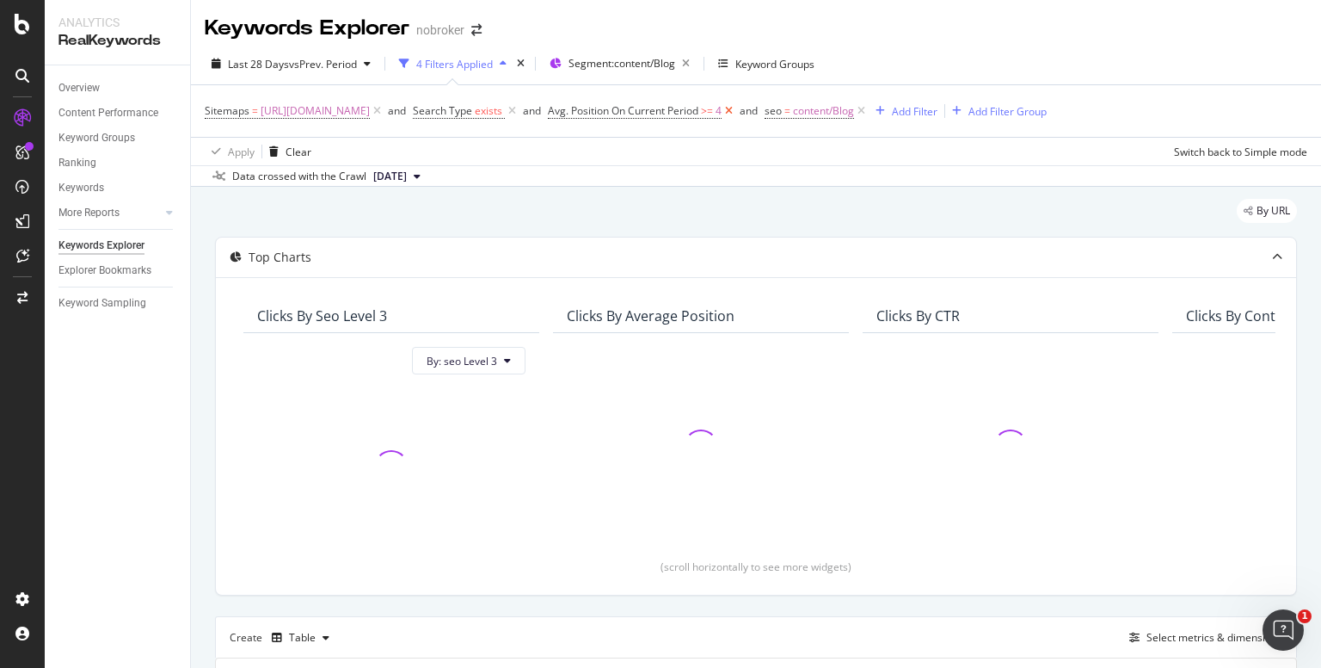
click at [736, 111] on icon at bounding box center [729, 110] width 15 height 17
click at [520, 113] on icon at bounding box center [512, 110] width 15 height 17
click at [517, 113] on icon at bounding box center [509, 110] width 15 height 17
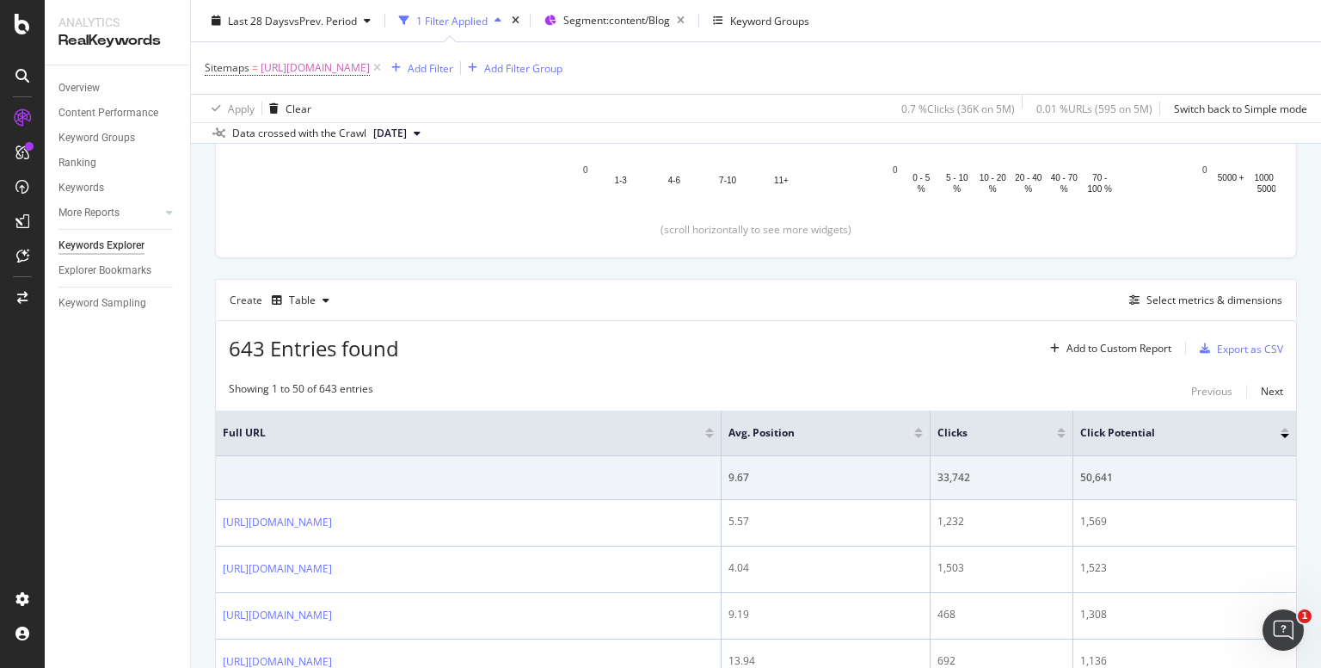
scroll to position [341, 0]
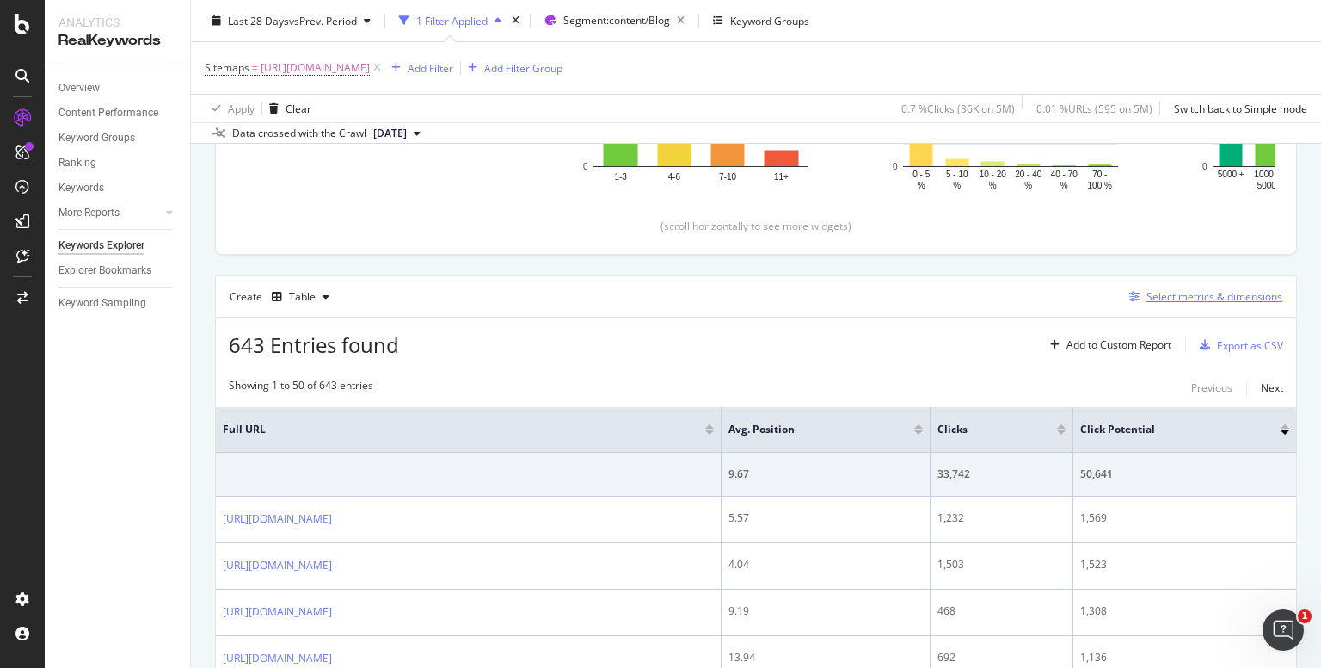
click at [1185, 293] on div "Select metrics & dimensions" at bounding box center [1215, 296] width 136 height 15
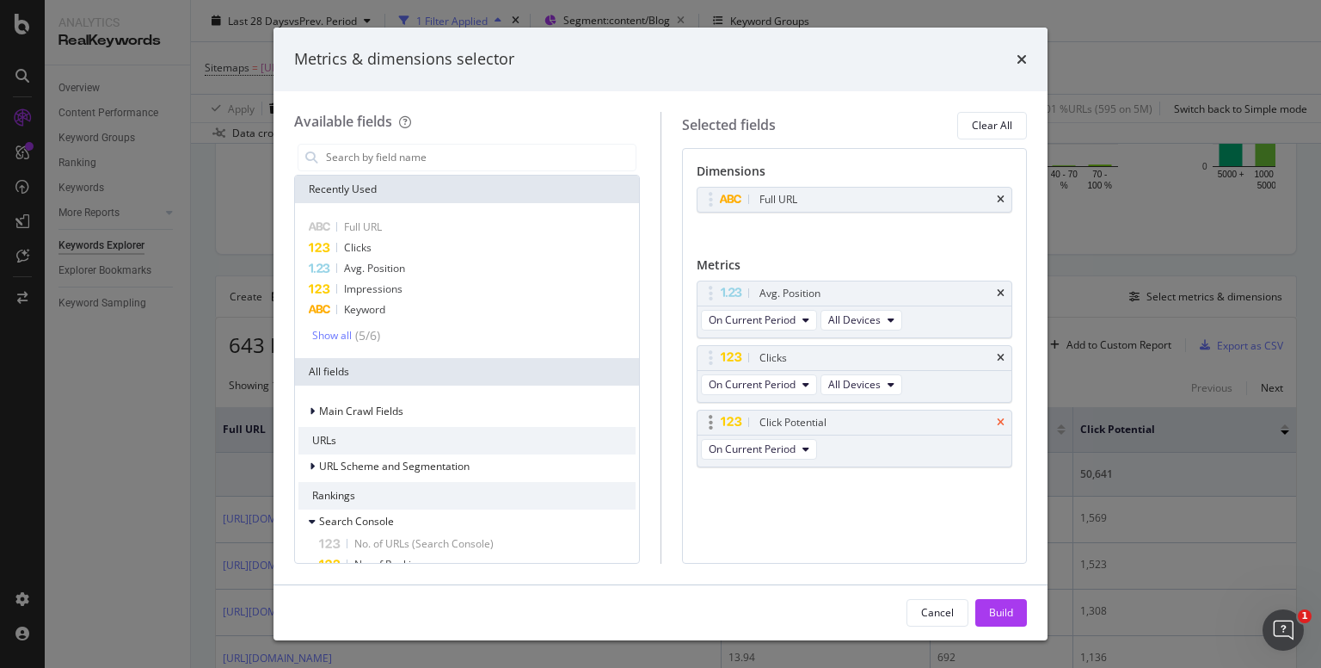
click at [1005, 419] on icon "times" at bounding box center [1001, 422] width 8 height 10
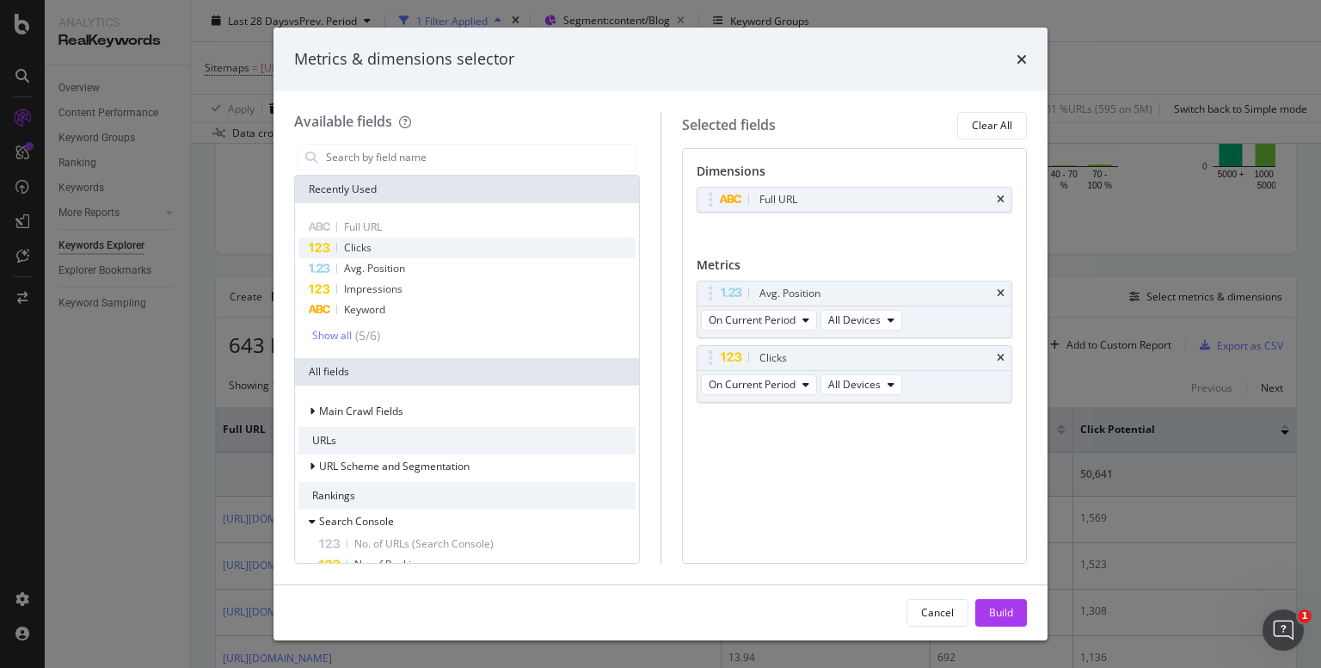
click at [333, 247] on div "Clicks" at bounding box center [467, 247] width 337 height 21
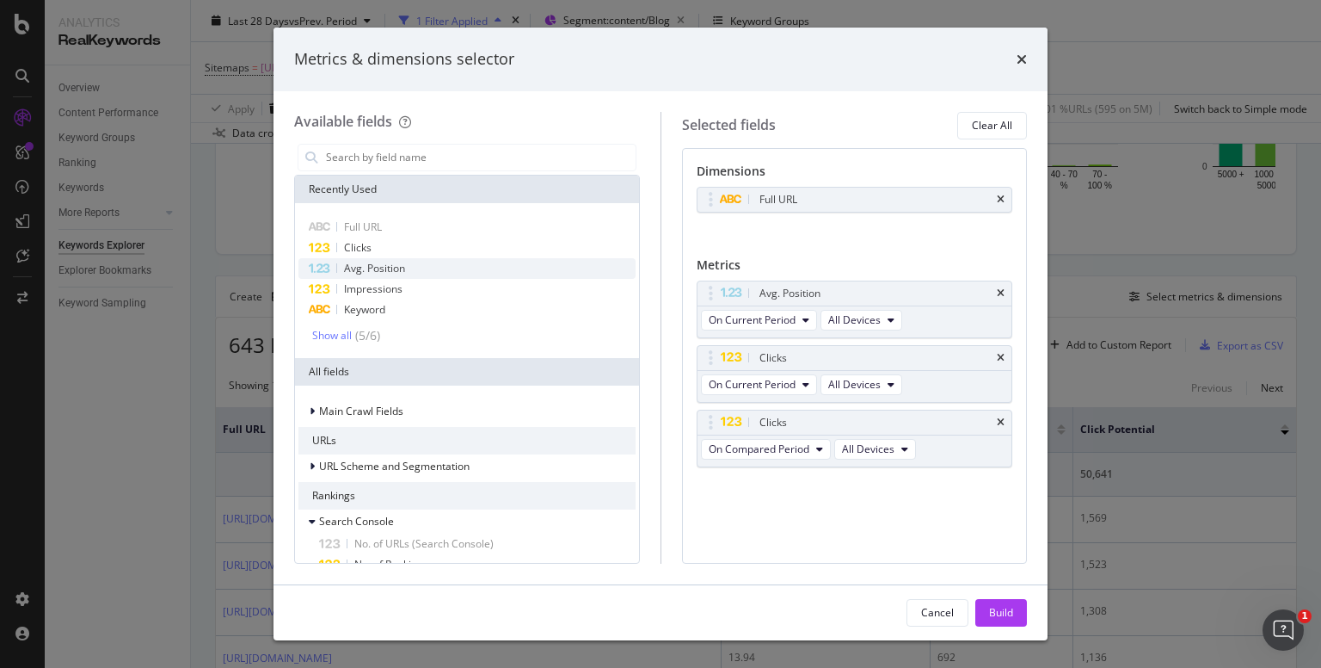
click at [424, 269] on div "Avg. Position" at bounding box center [467, 268] width 337 height 21
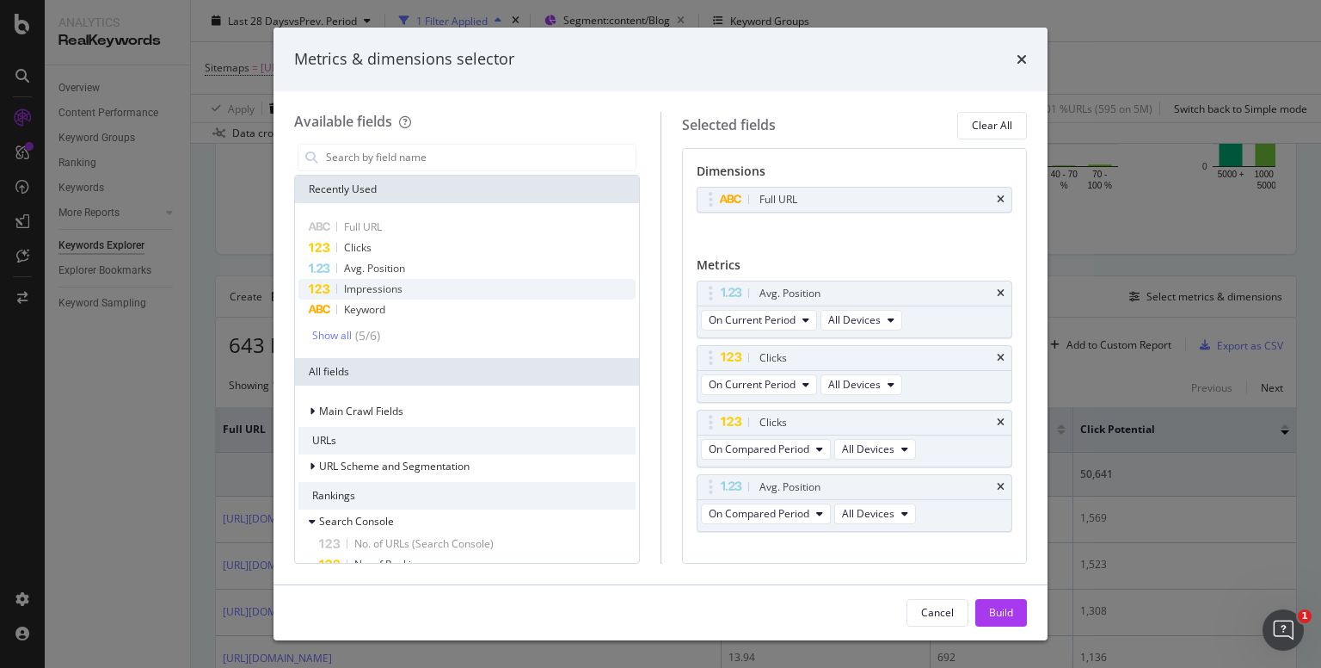
click at [420, 284] on div "Impressions" at bounding box center [467, 289] width 337 height 21
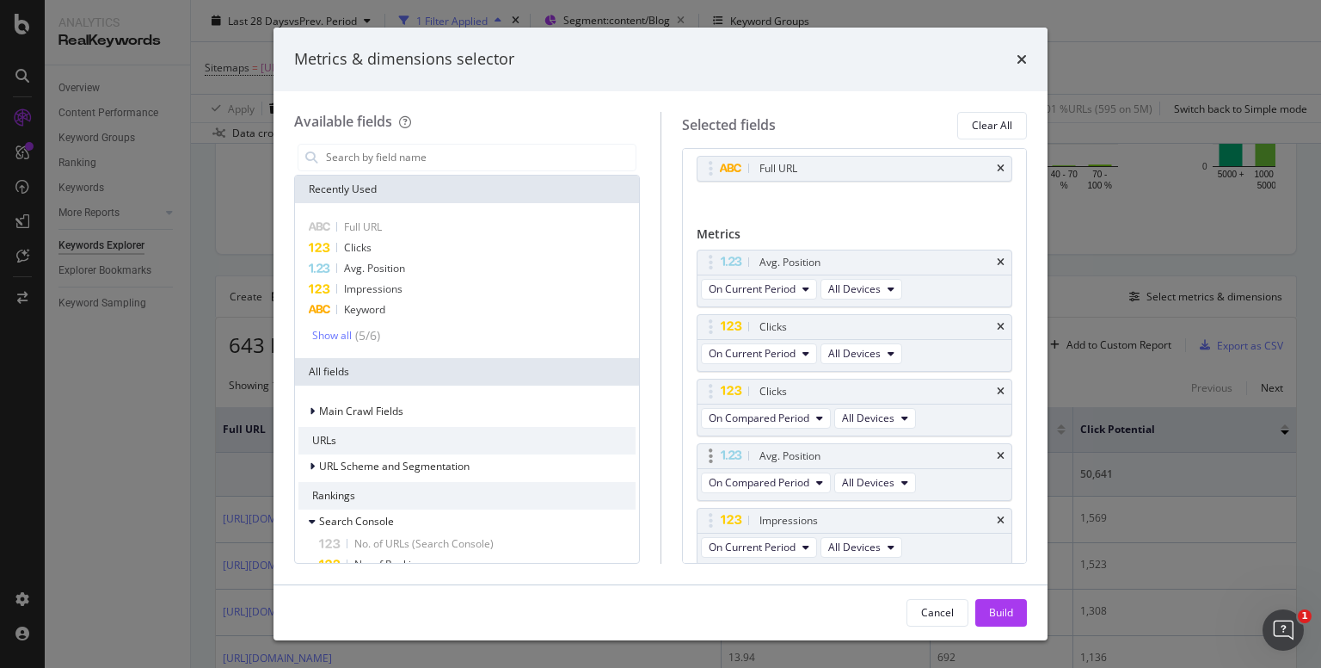
scroll to position [88, 0]
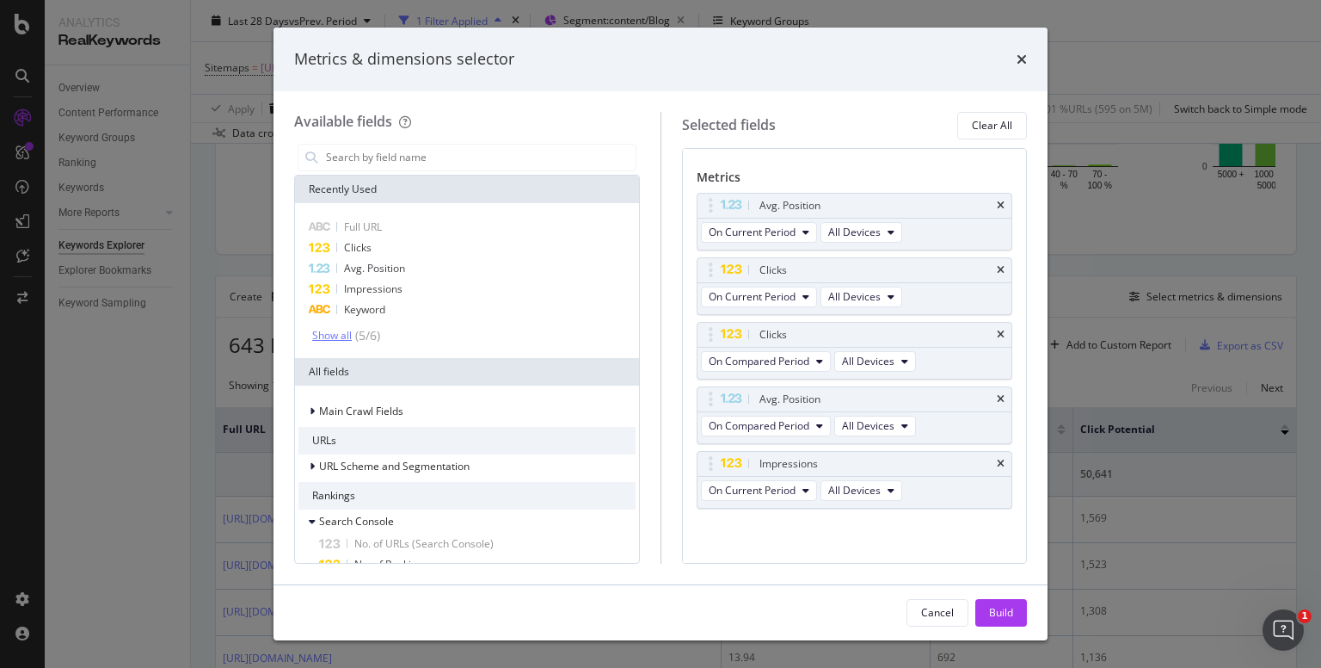
click at [347, 331] on div "Show all" at bounding box center [332, 335] width 40 height 12
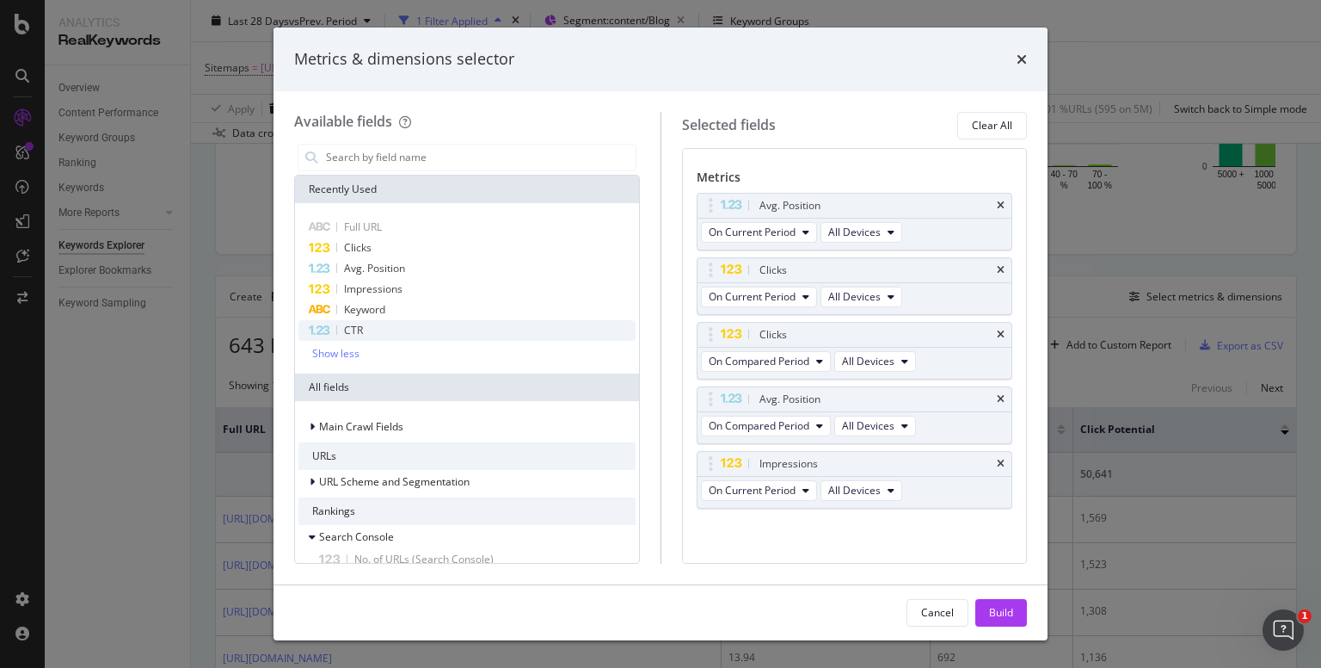
click at [358, 331] on span "CTR" at bounding box center [353, 330] width 19 height 15
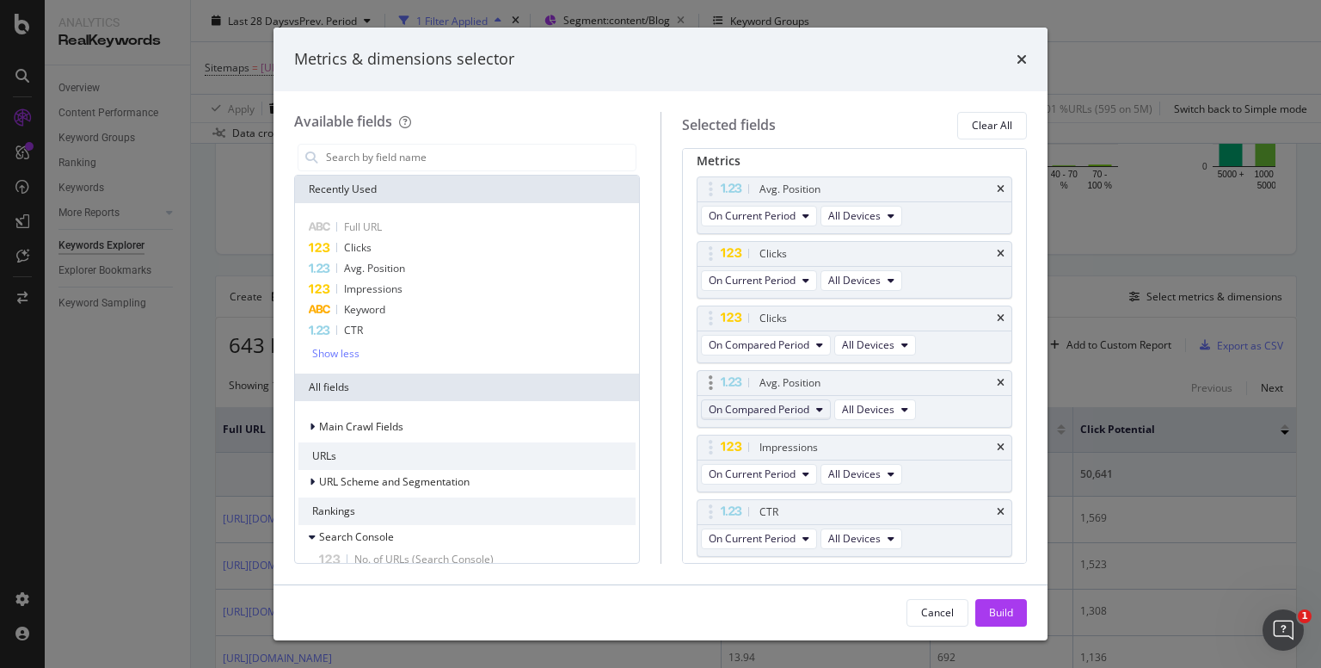
scroll to position [105, 0]
drag, startPoint x: 841, startPoint y: 379, endPoint x: 840, endPoint y: 256, distance: 123.0
click at [840, 256] on body "Analytics RealKeywords Overview Content Performance Keyword Groups Ranking Keyw…" at bounding box center [660, 334] width 1321 height 668
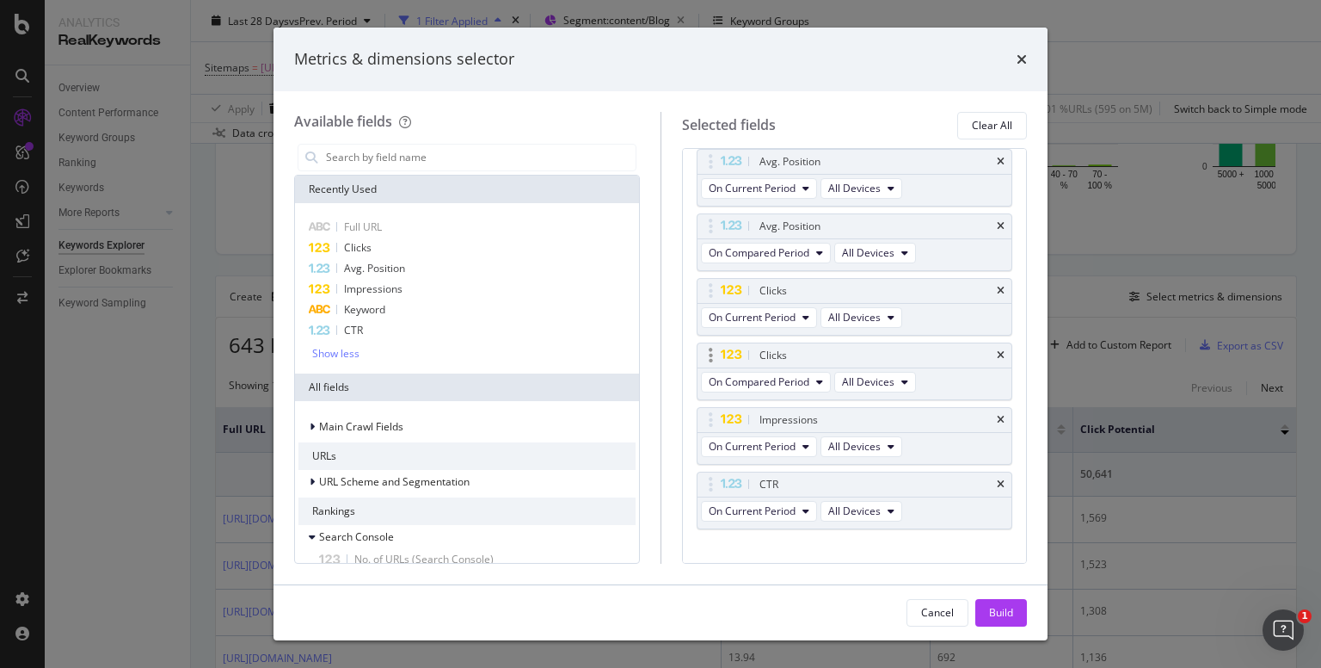
scroll to position [151, 0]
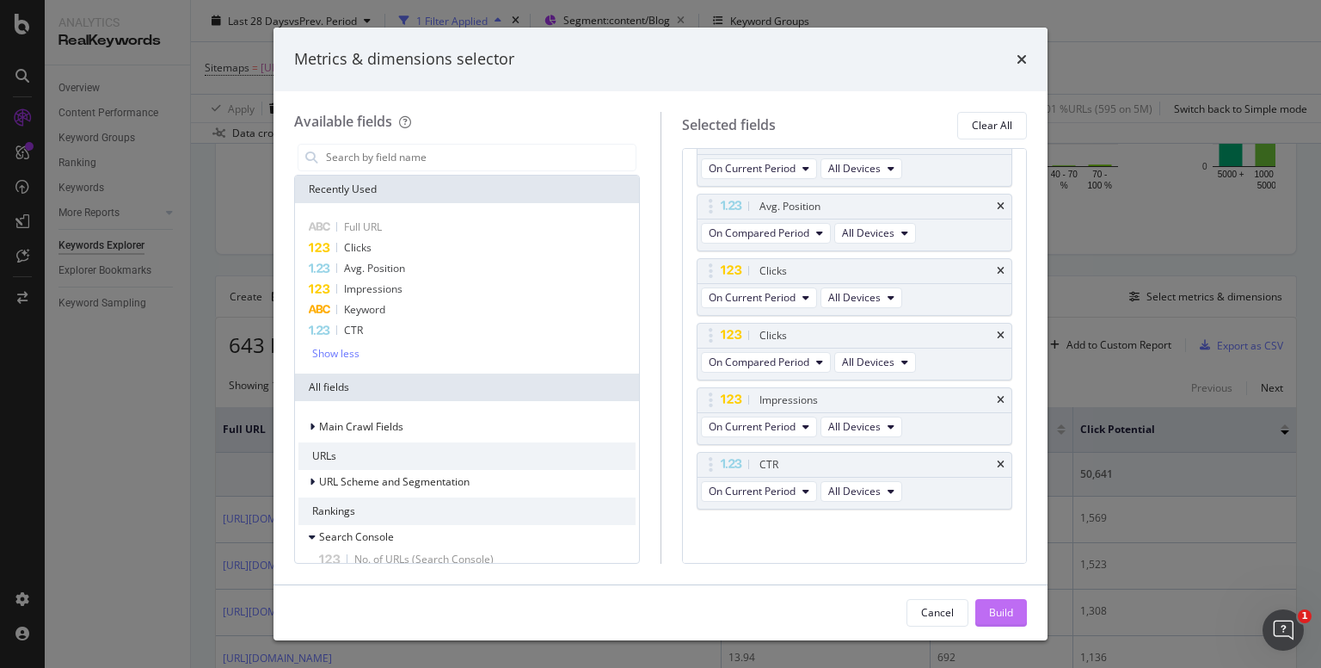
click at [995, 610] on div "Build" at bounding box center [1001, 612] width 24 height 15
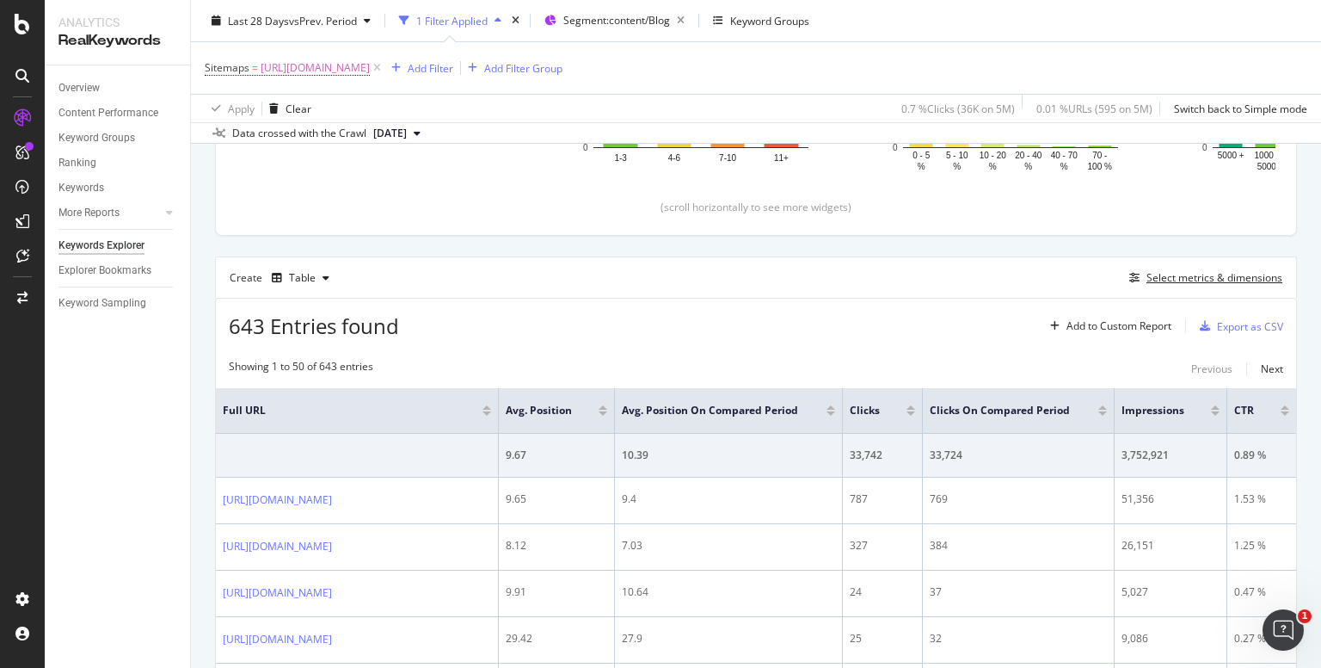
scroll to position [361, 0]
click at [1217, 323] on div "Export as CSV" at bounding box center [1250, 324] width 66 height 15
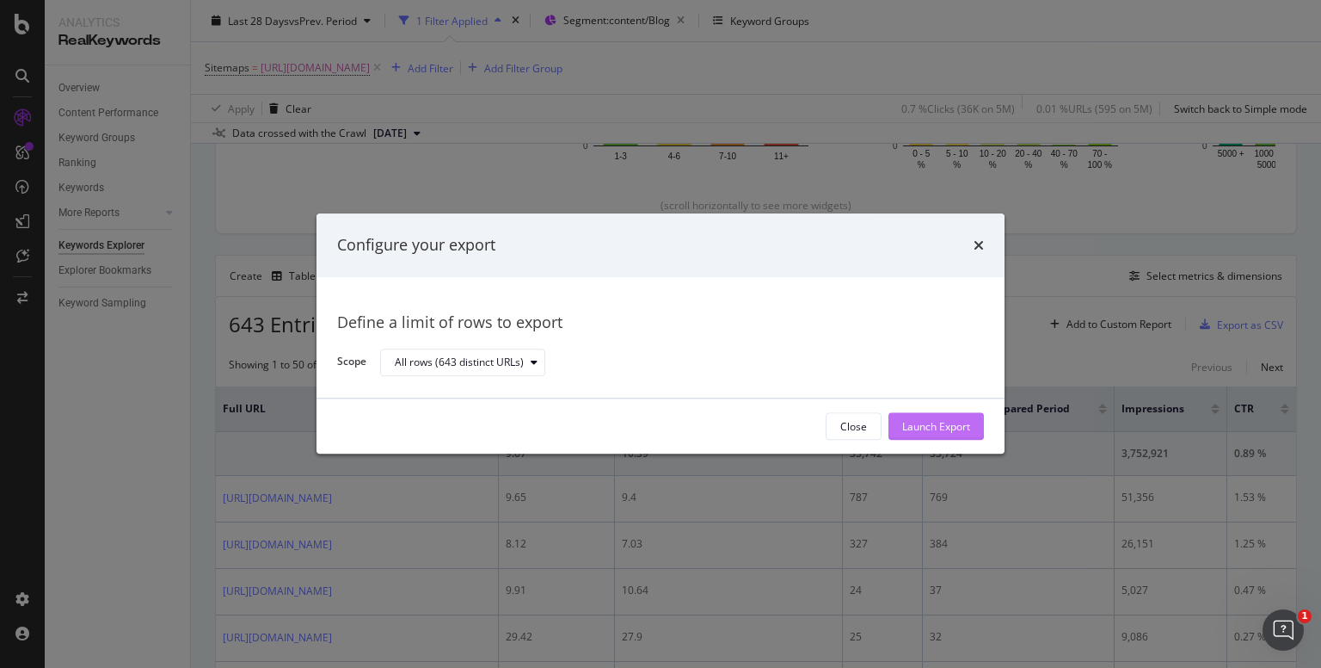
click at [919, 426] on div "Launch Export" at bounding box center [936, 426] width 68 height 15
